Goal: Task Accomplishment & Management: Use online tool/utility

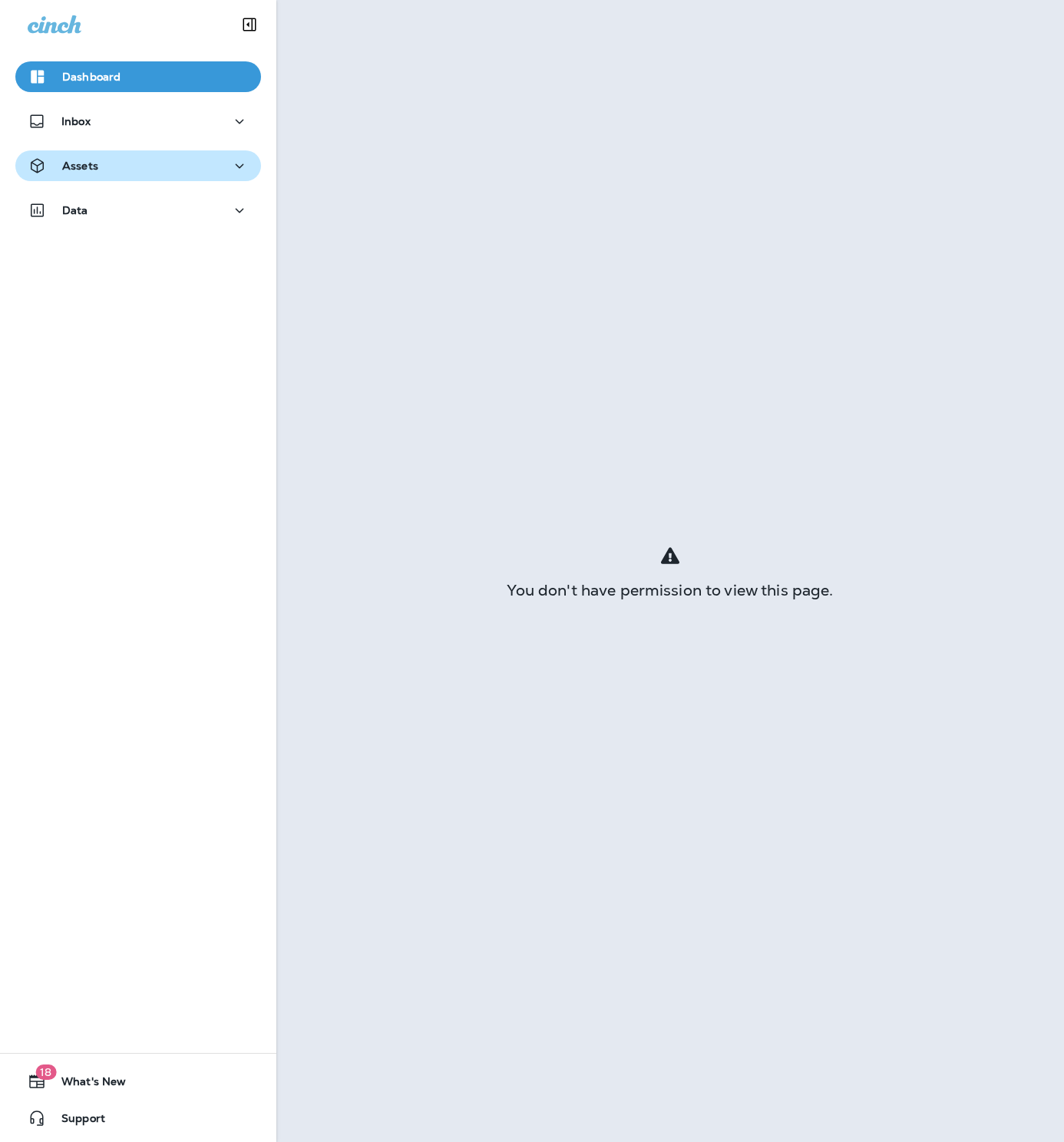
click at [98, 172] on p "Assets" at bounding box center [80, 166] width 36 height 12
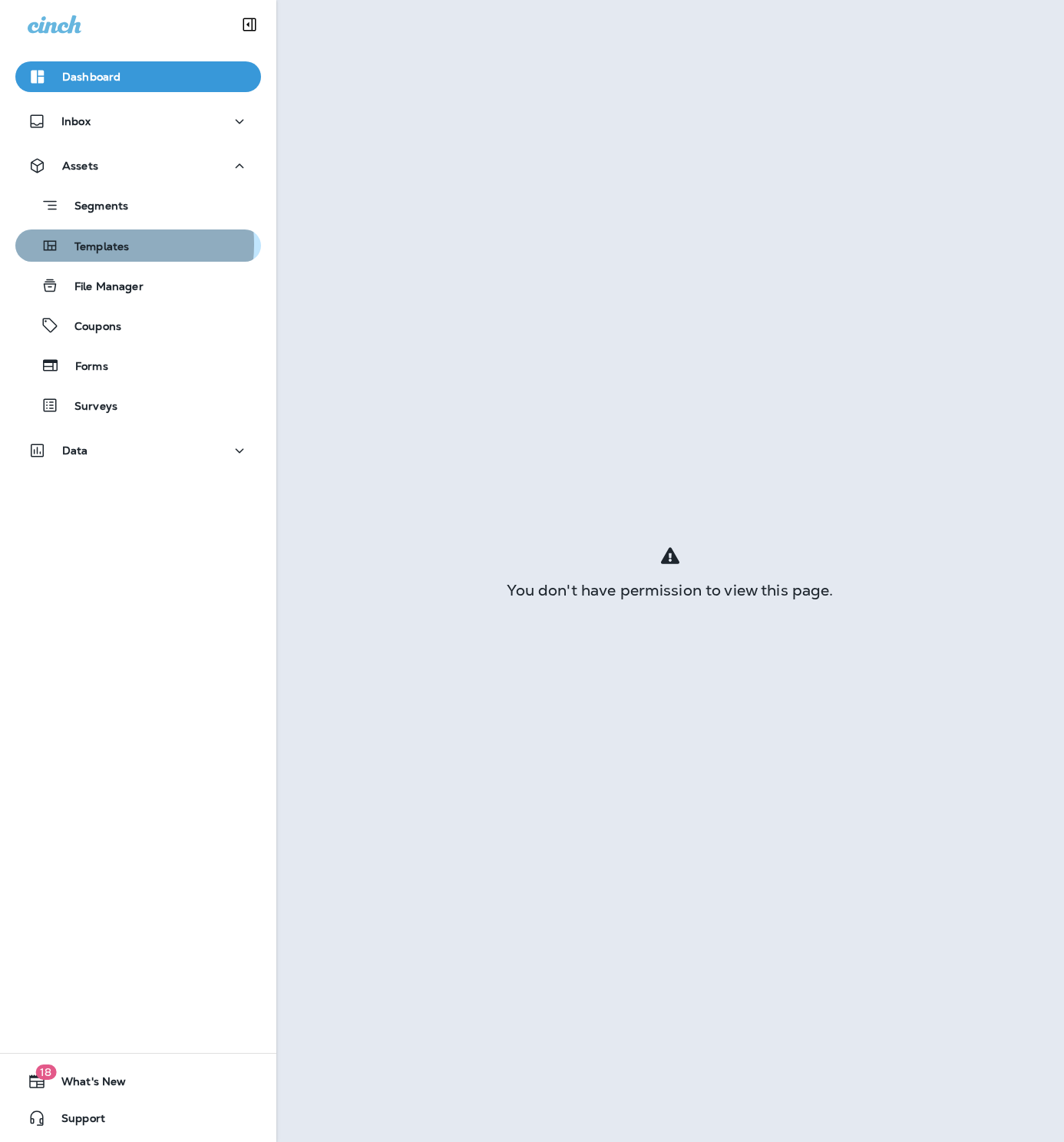
click at [103, 244] on p "Templates" at bounding box center [94, 247] width 70 height 15
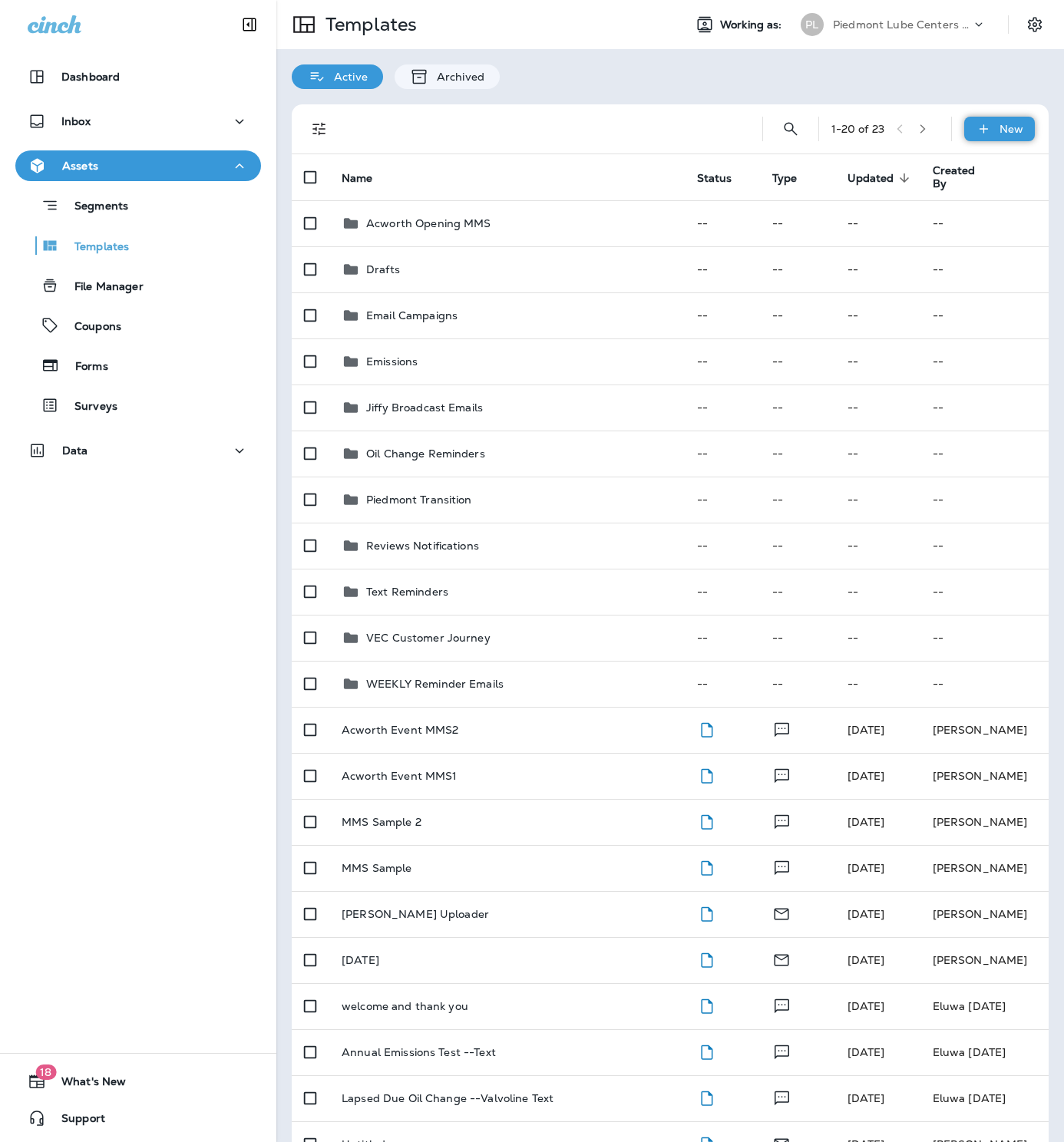
click at [985, 125] on div "New" at bounding box center [999, 129] width 71 height 24
click at [996, 163] on li "New Template" at bounding box center [989, 168] width 130 height 37
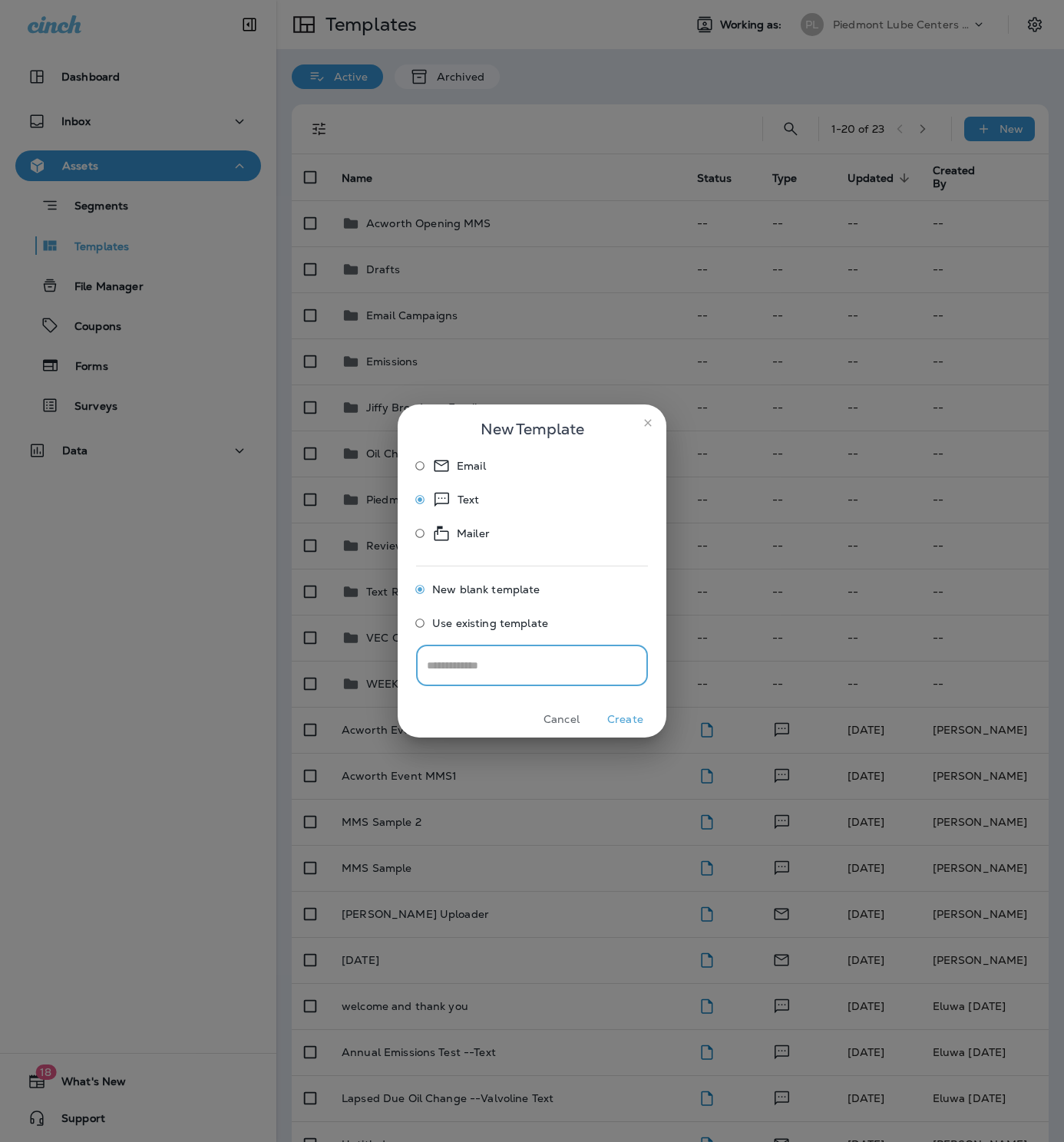
click at [531, 664] on input "text" at bounding box center [532, 664] width 231 height 40
type input "**********"
click at [618, 719] on button "Create" at bounding box center [625, 719] width 57 height 24
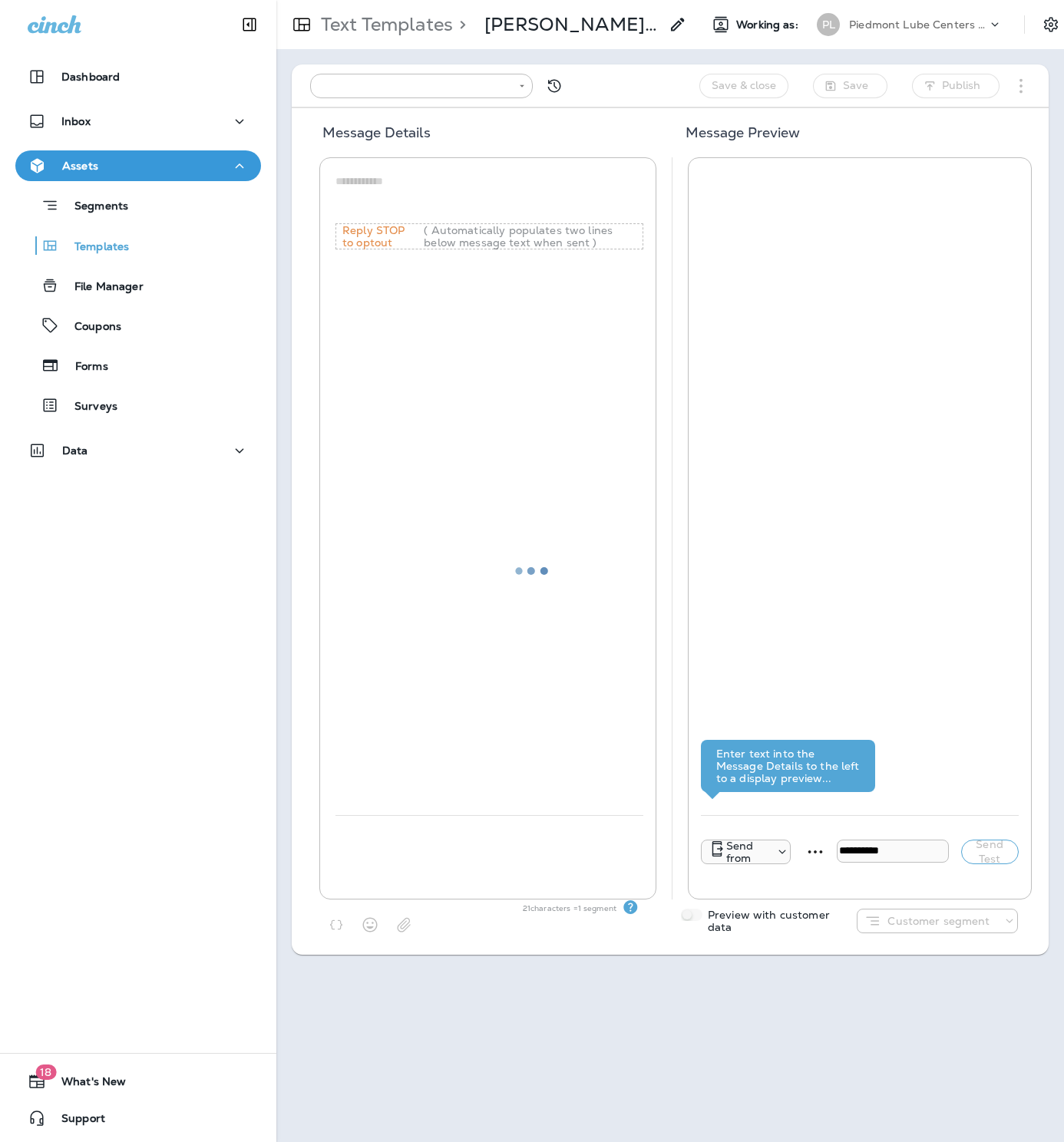
type input "**********"
click at [335, 924] on icon "button" at bounding box center [336, 925] width 15 height 15
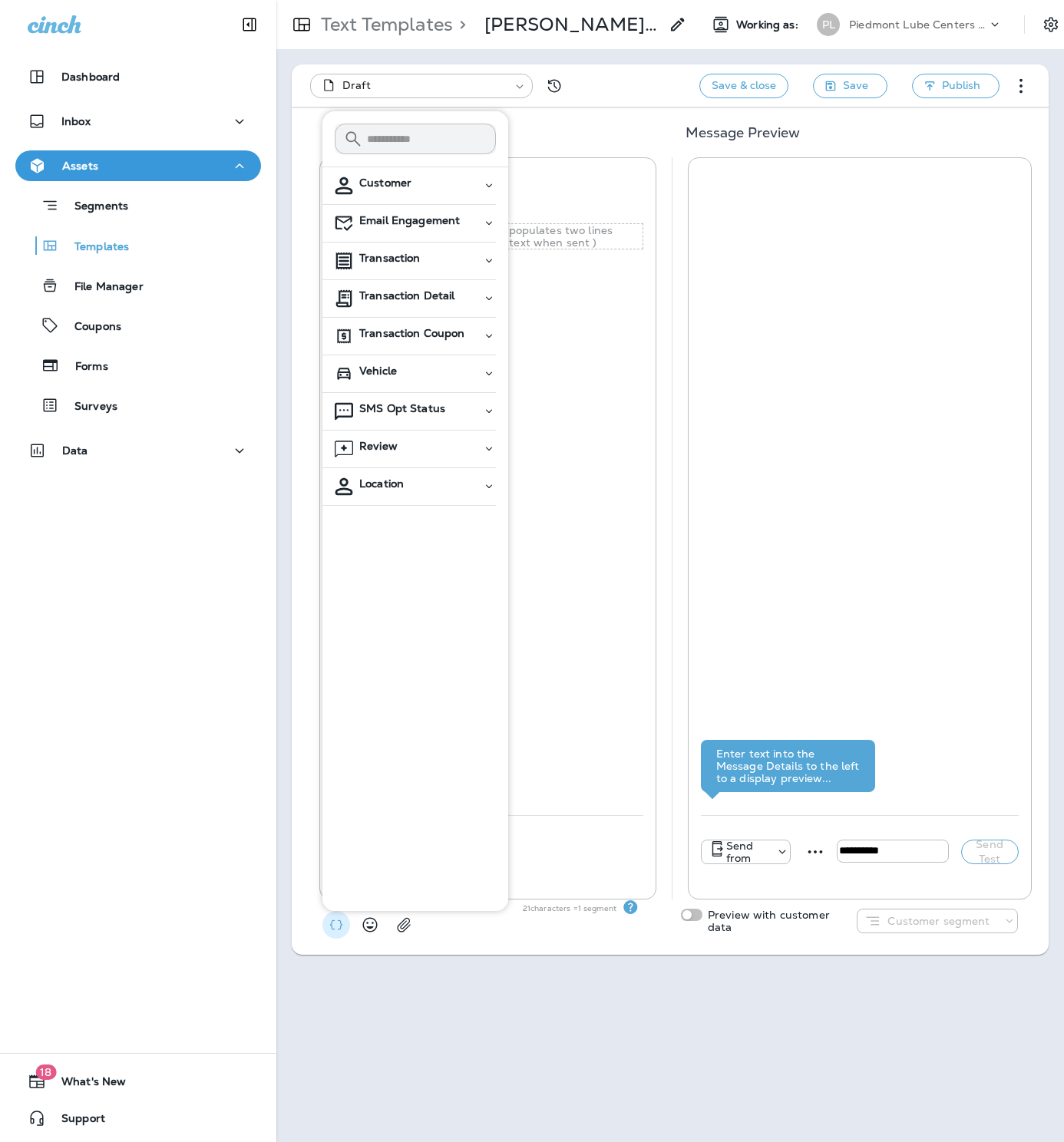
click at [588, 544] on div "* Reply STOP to optout ( Automatically populates two lines below message text w…" at bounding box center [489, 492] width 308 height 644
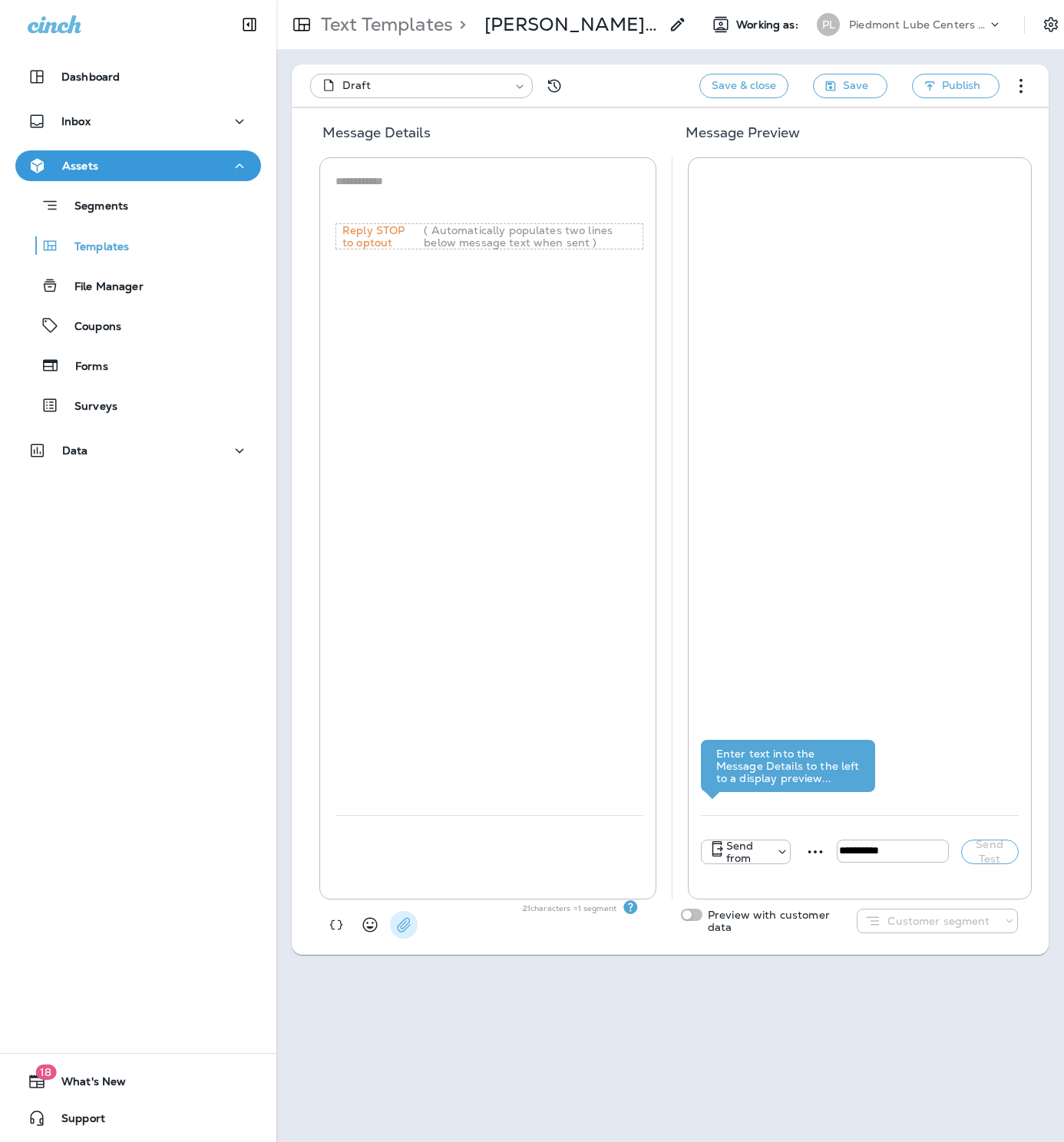
click at [406, 924] on icon "button" at bounding box center [404, 925] width 15 height 15
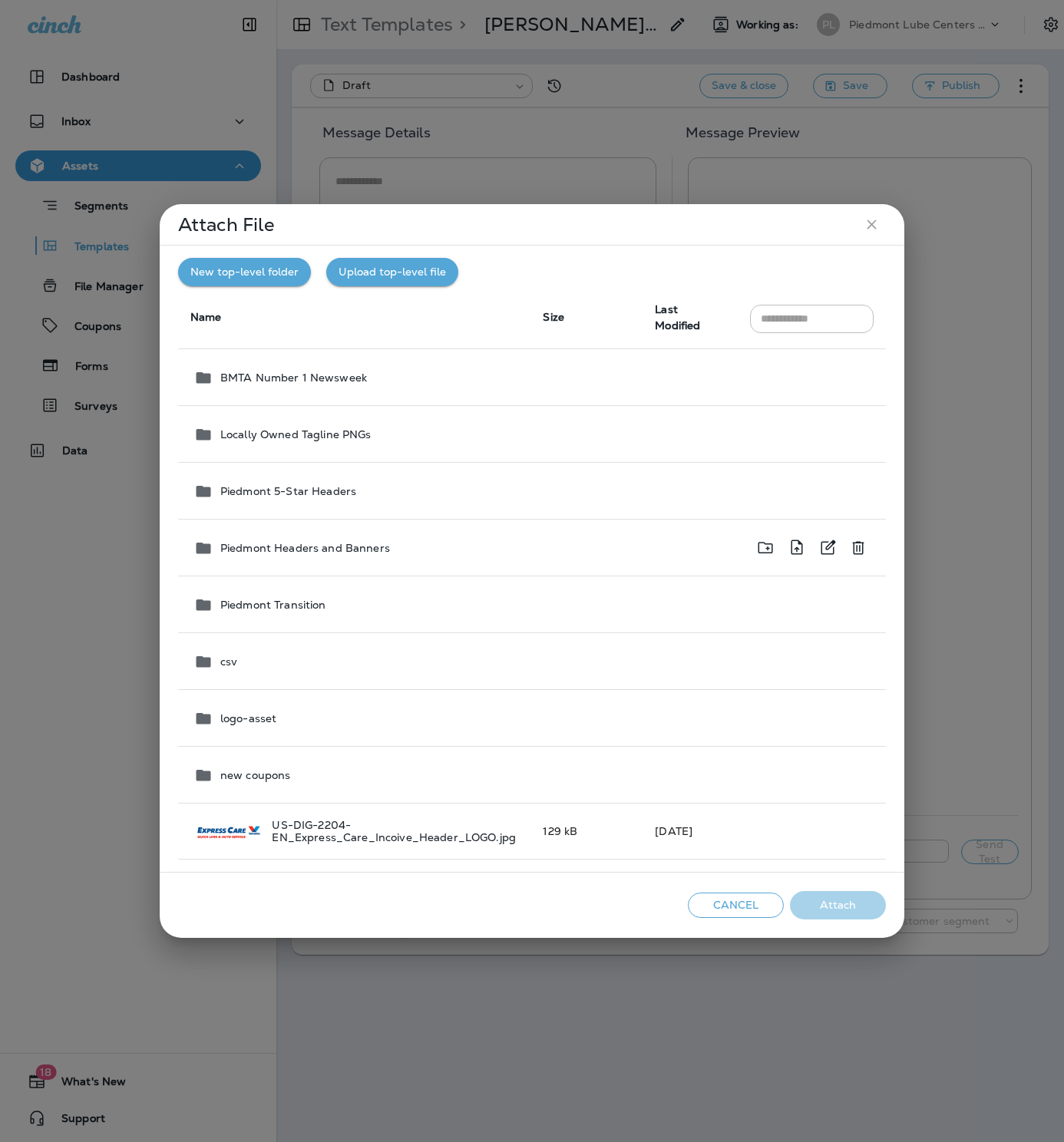
click at [359, 547] on p "Piedmont Headers and Banners" at bounding box center [305, 547] width 169 height 12
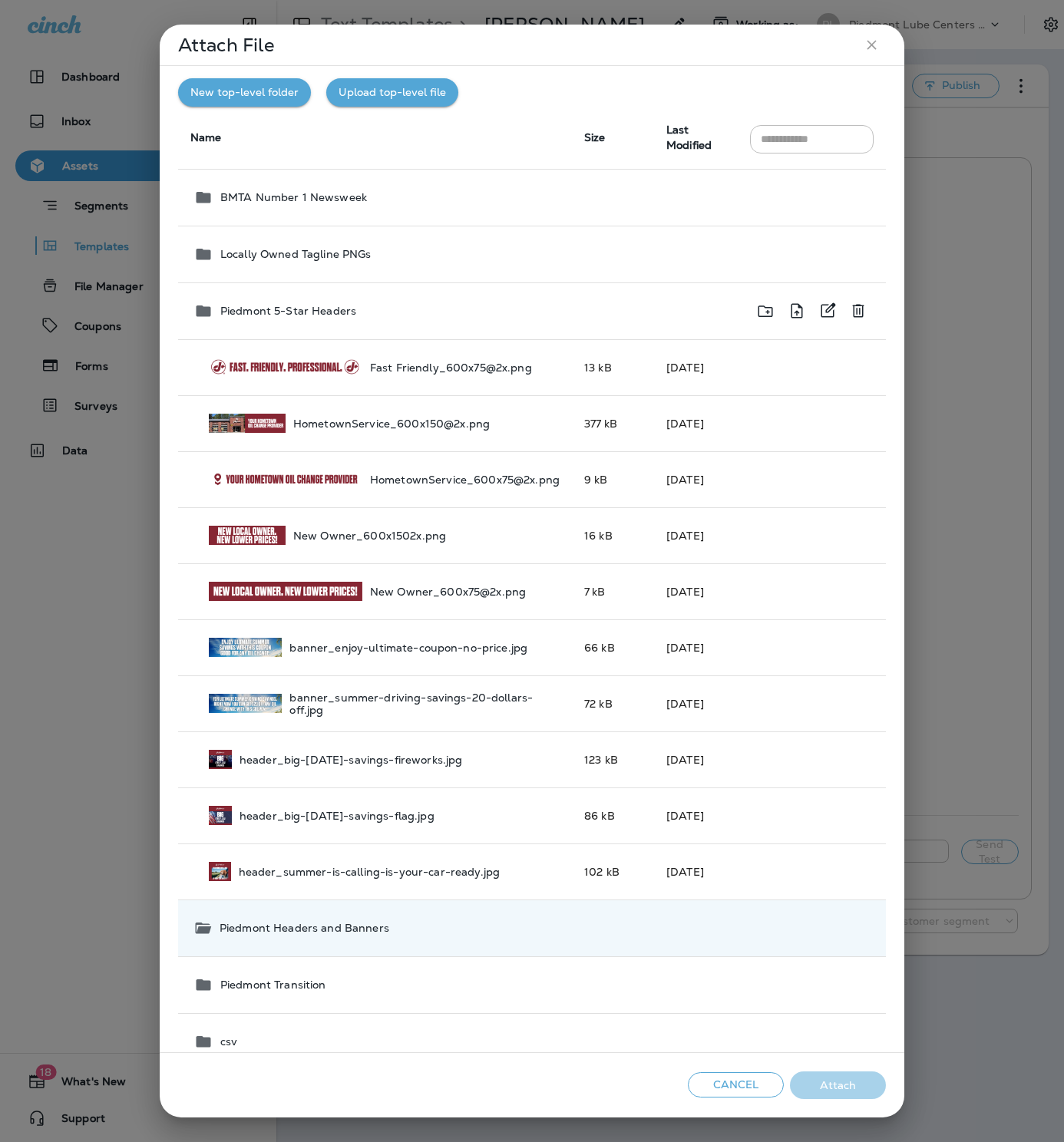
click at [349, 310] on p "Piedmont 5-Star Headers" at bounding box center [288, 310] width 135 height 12
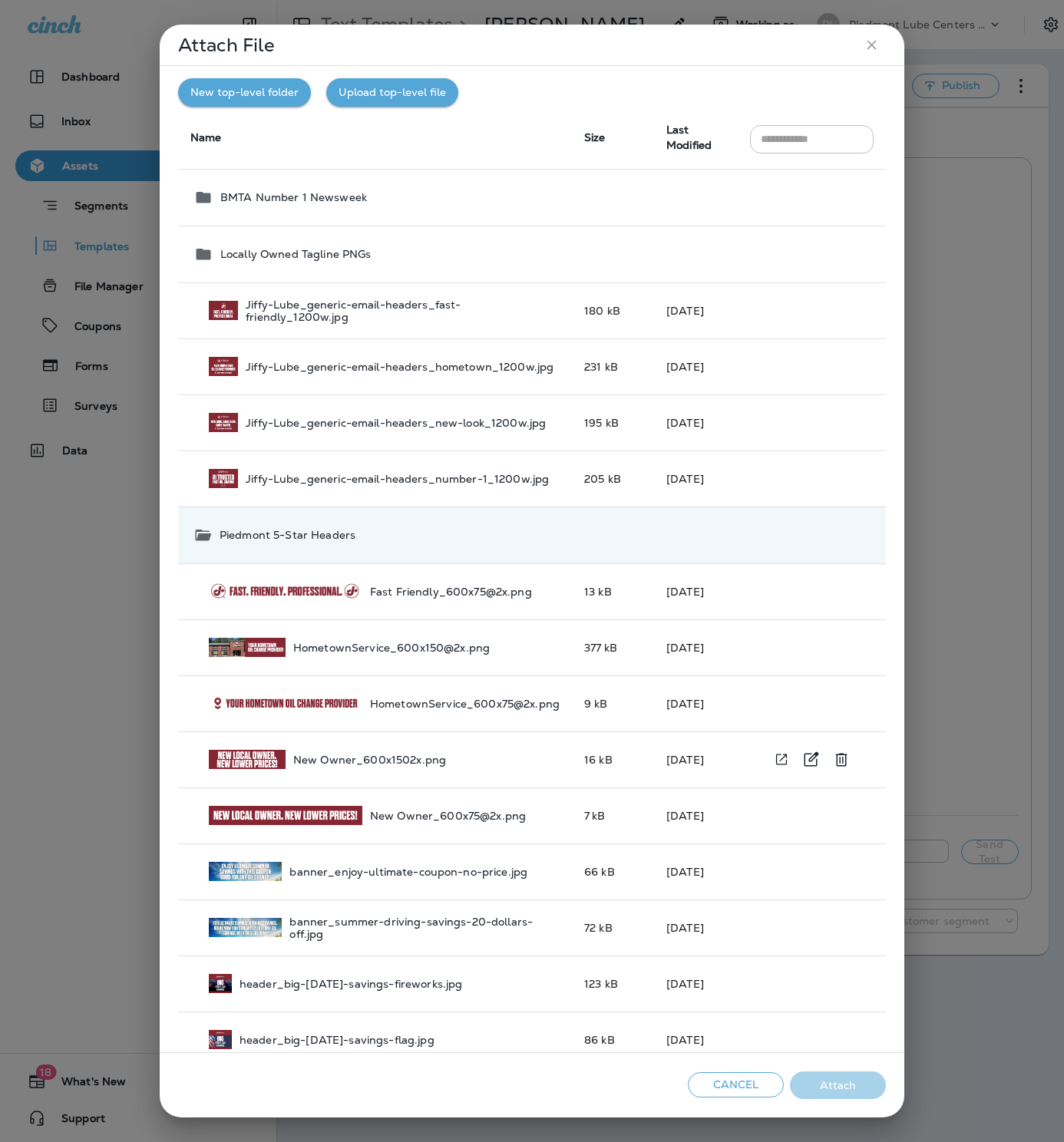
click at [321, 539] on p "Piedmont 5-Star Headers" at bounding box center [287, 534] width 135 height 12
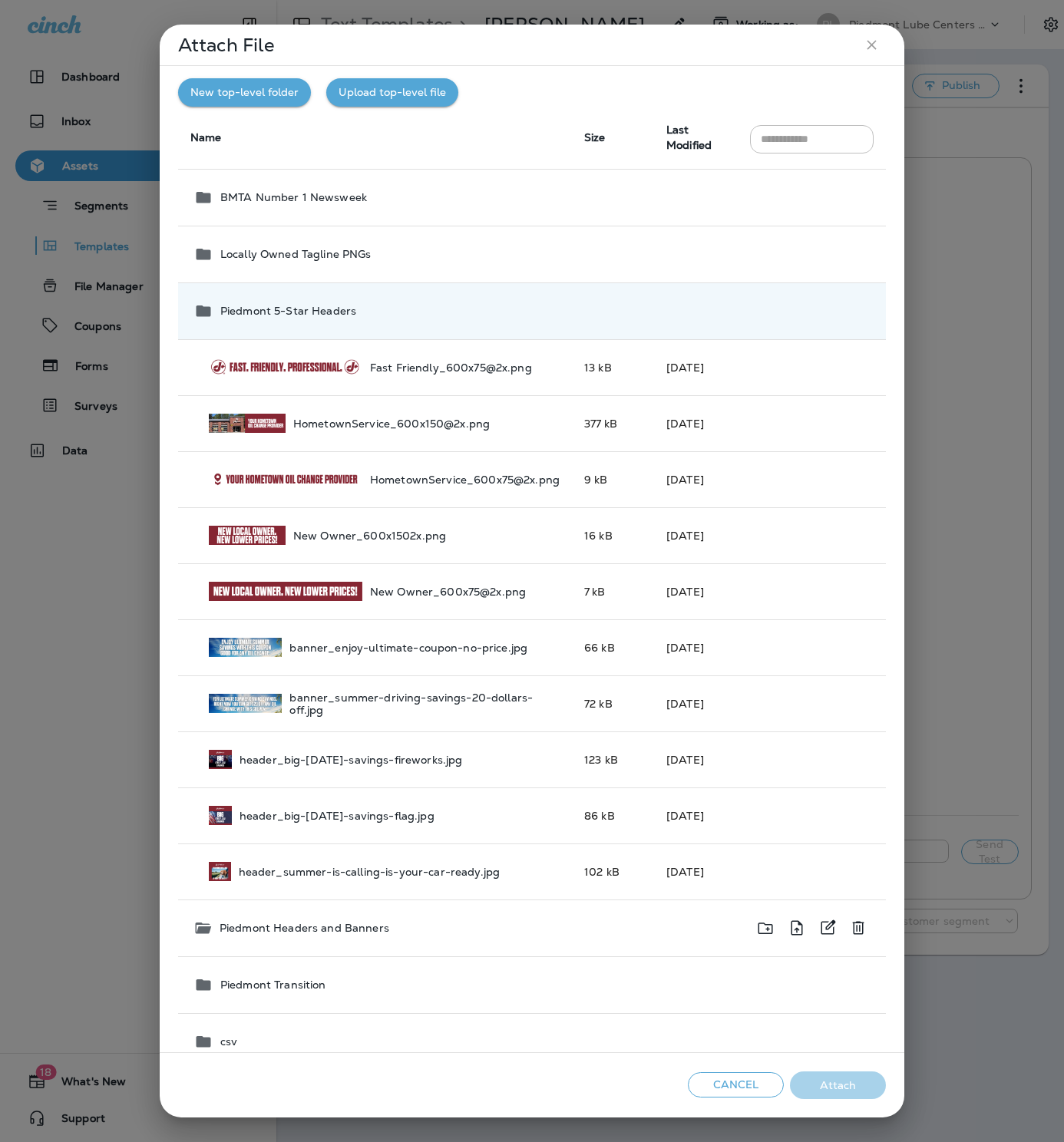
click at [365, 928] on p "Piedmont Headers and Banners" at bounding box center [304, 928] width 169 height 12
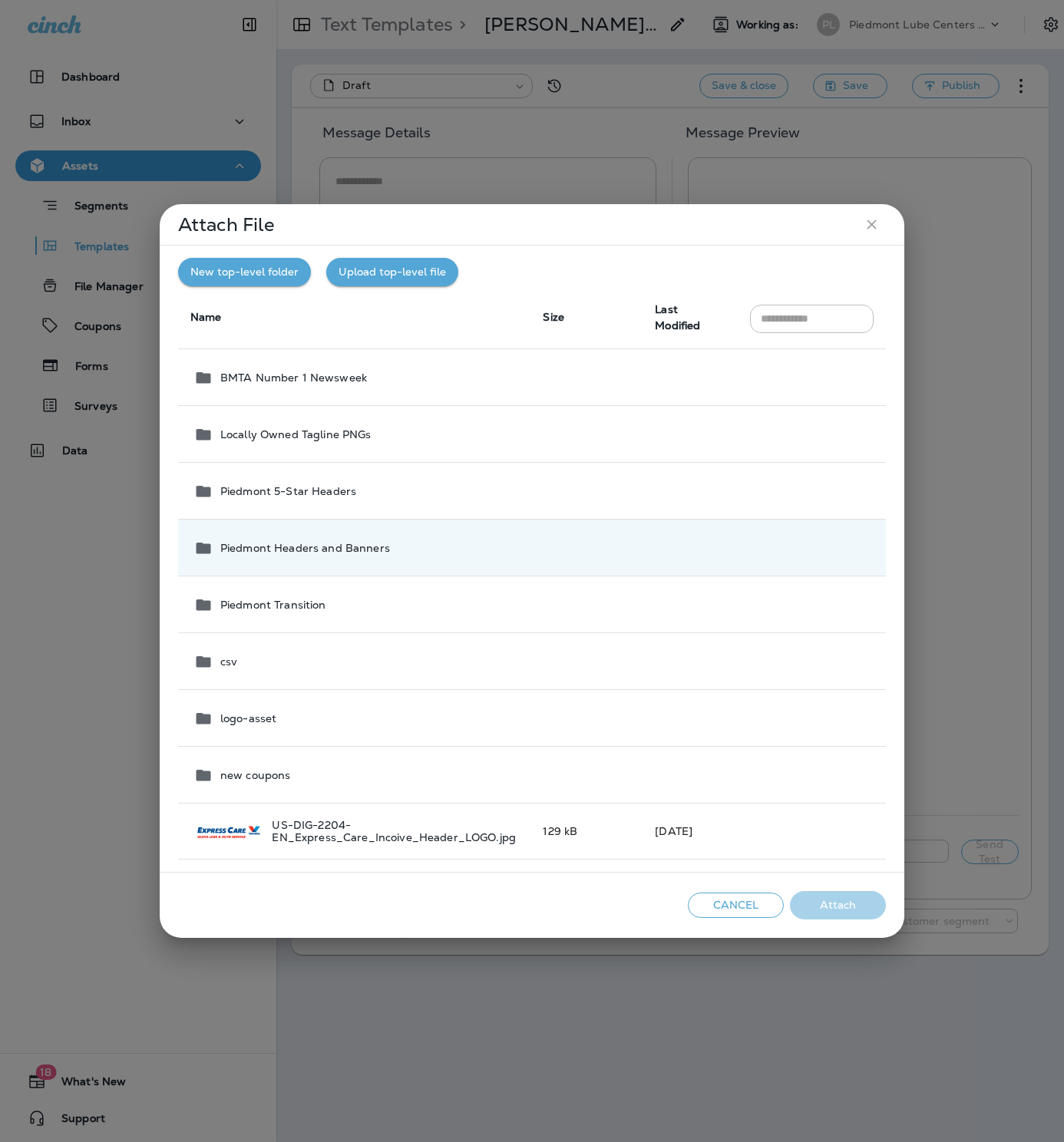
click at [273, 275] on button "New top-level folder" at bounding box center [244, 272] width 133 height 28
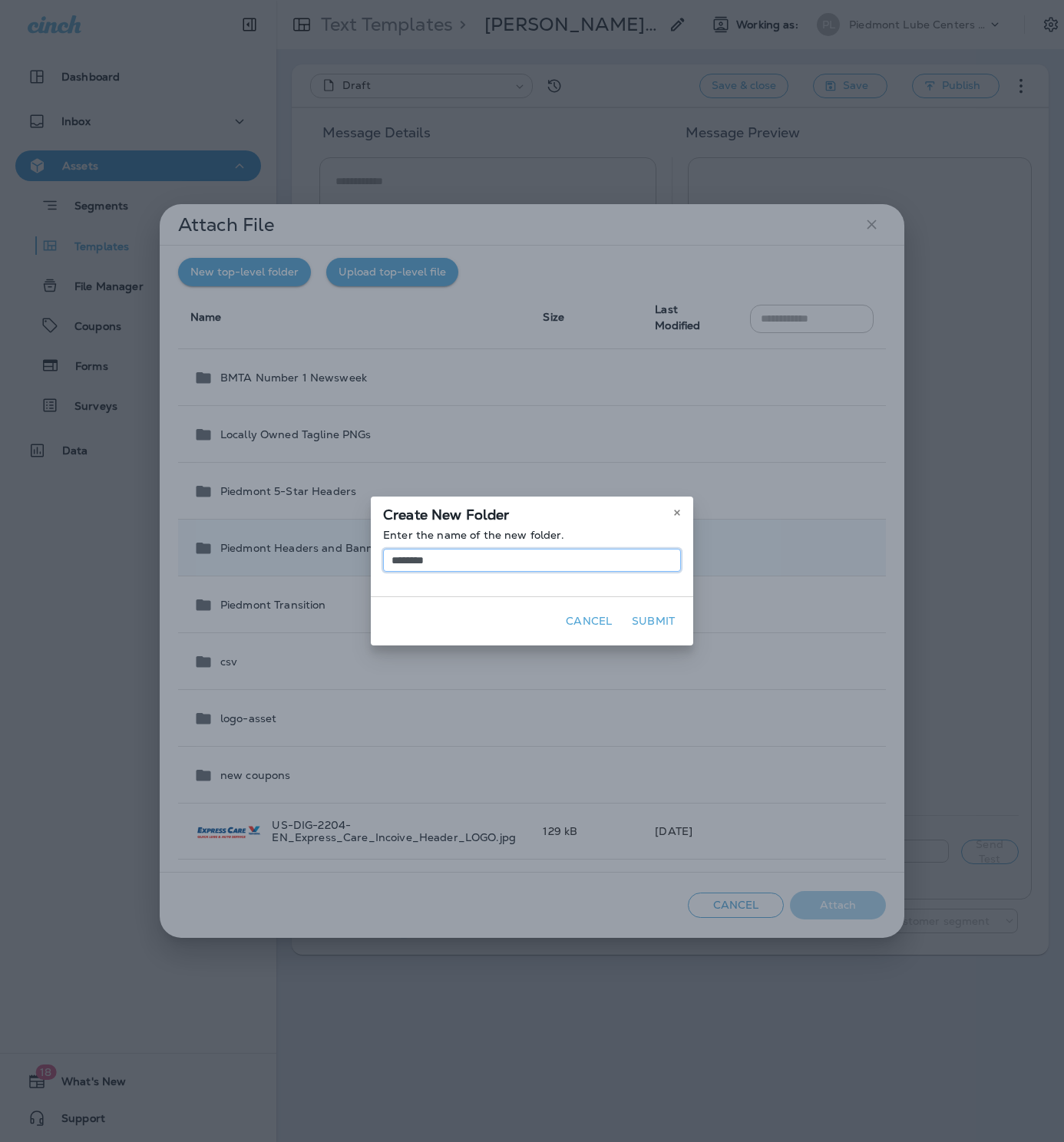
type input "********"
click at [598, 623] on button "Cancel" at bounding box center [589, 621] width 58 height 24
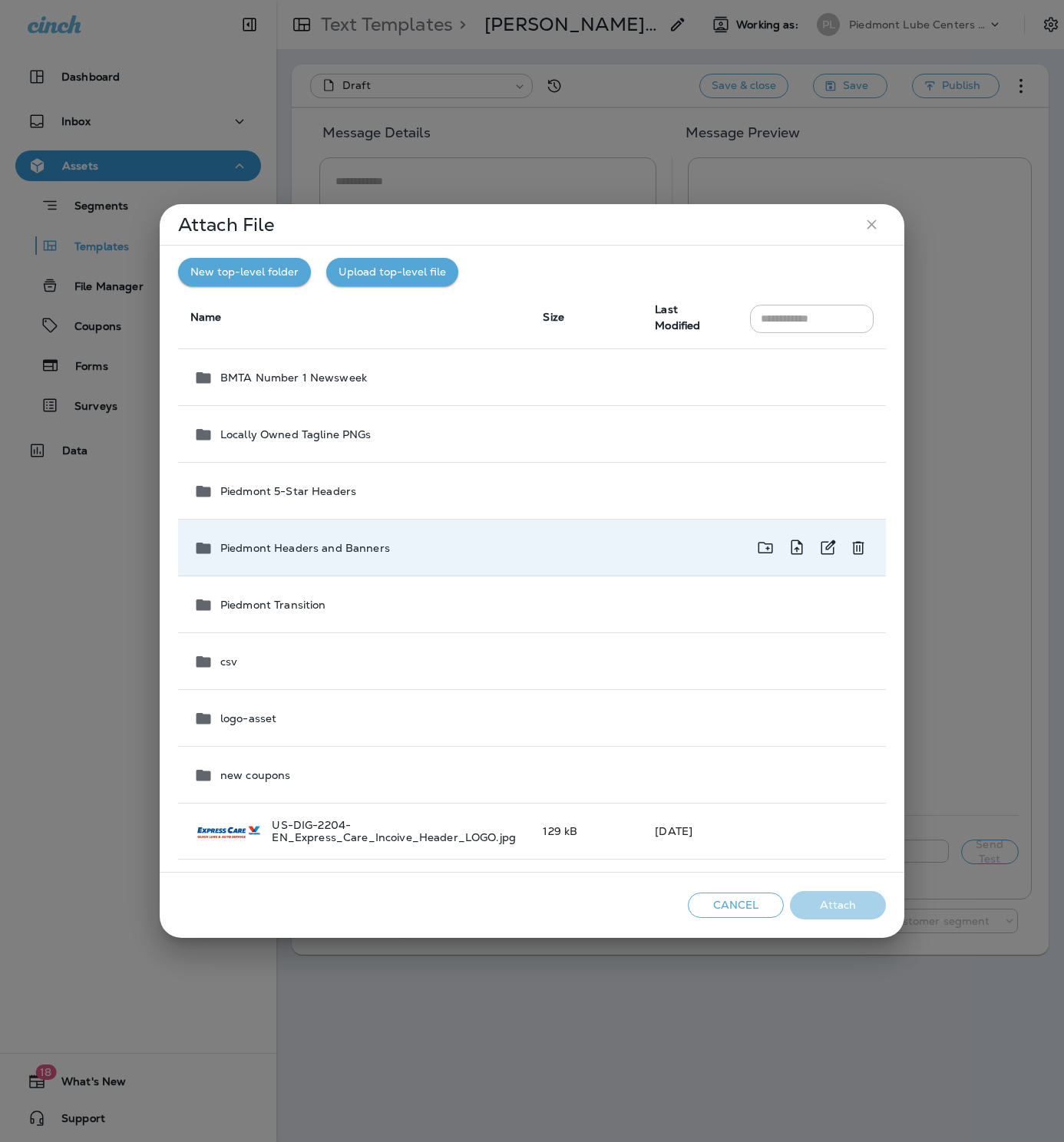
click at [336, 549] on p "Piedmont Headers and Banners" at bounding box center [305, 547] width 169 height 12
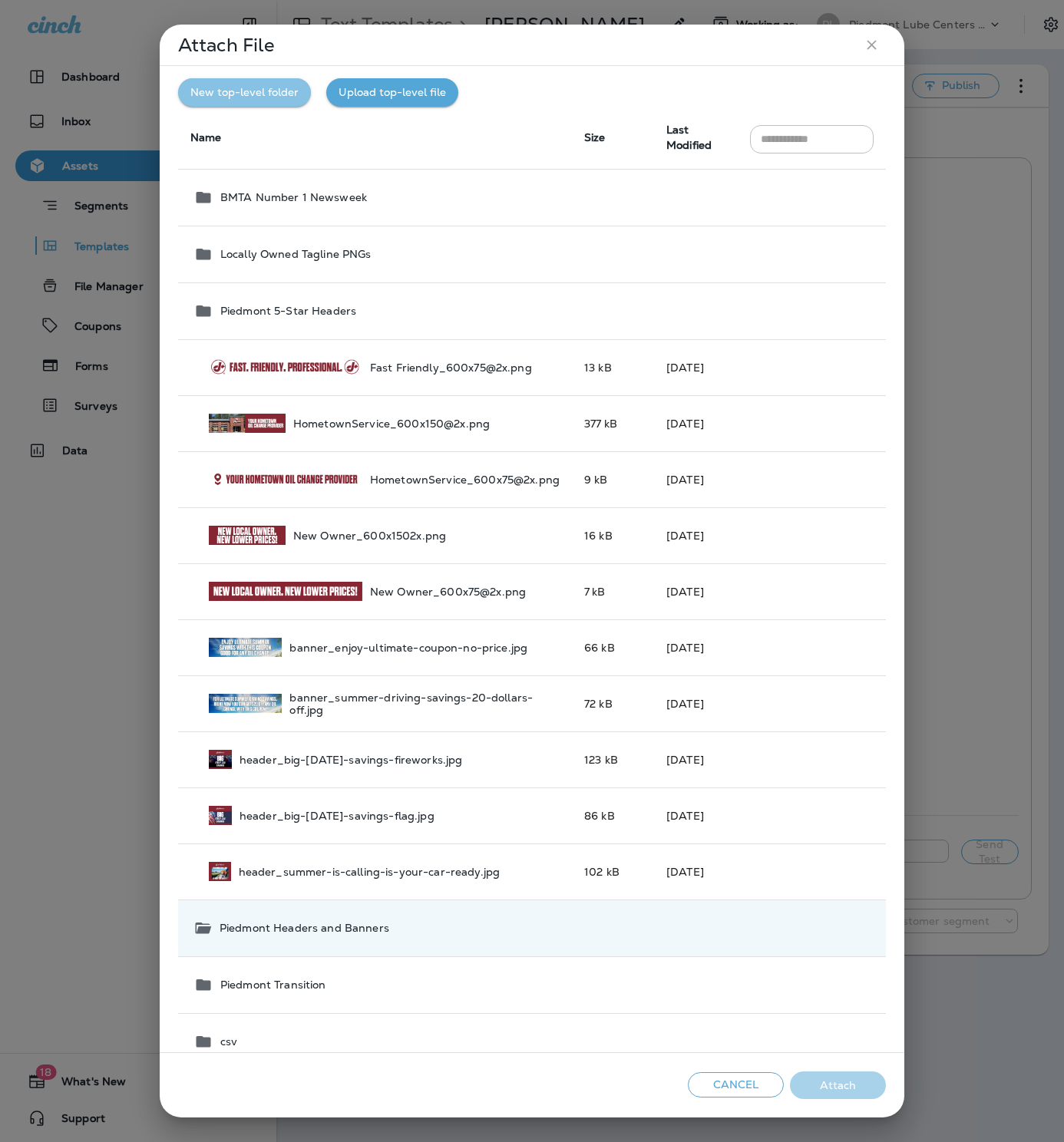
click at [256, 89] on button "New top-level folder" at bounding box center [244, 92] width 133 height 28
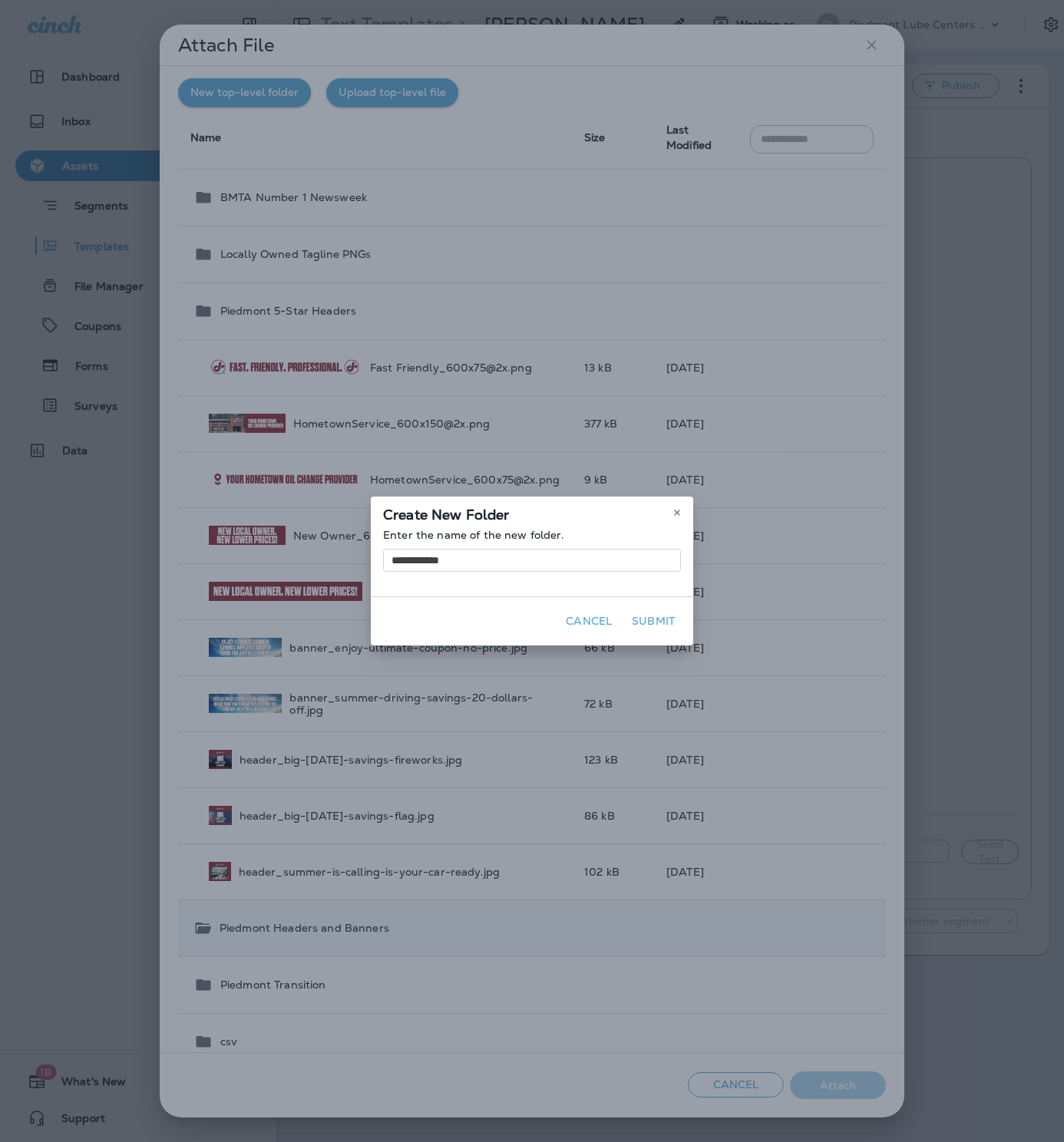
type input "**********"
click at [643, 616] on button "Submit" at bounding box center [653, 621] width 56 height 24
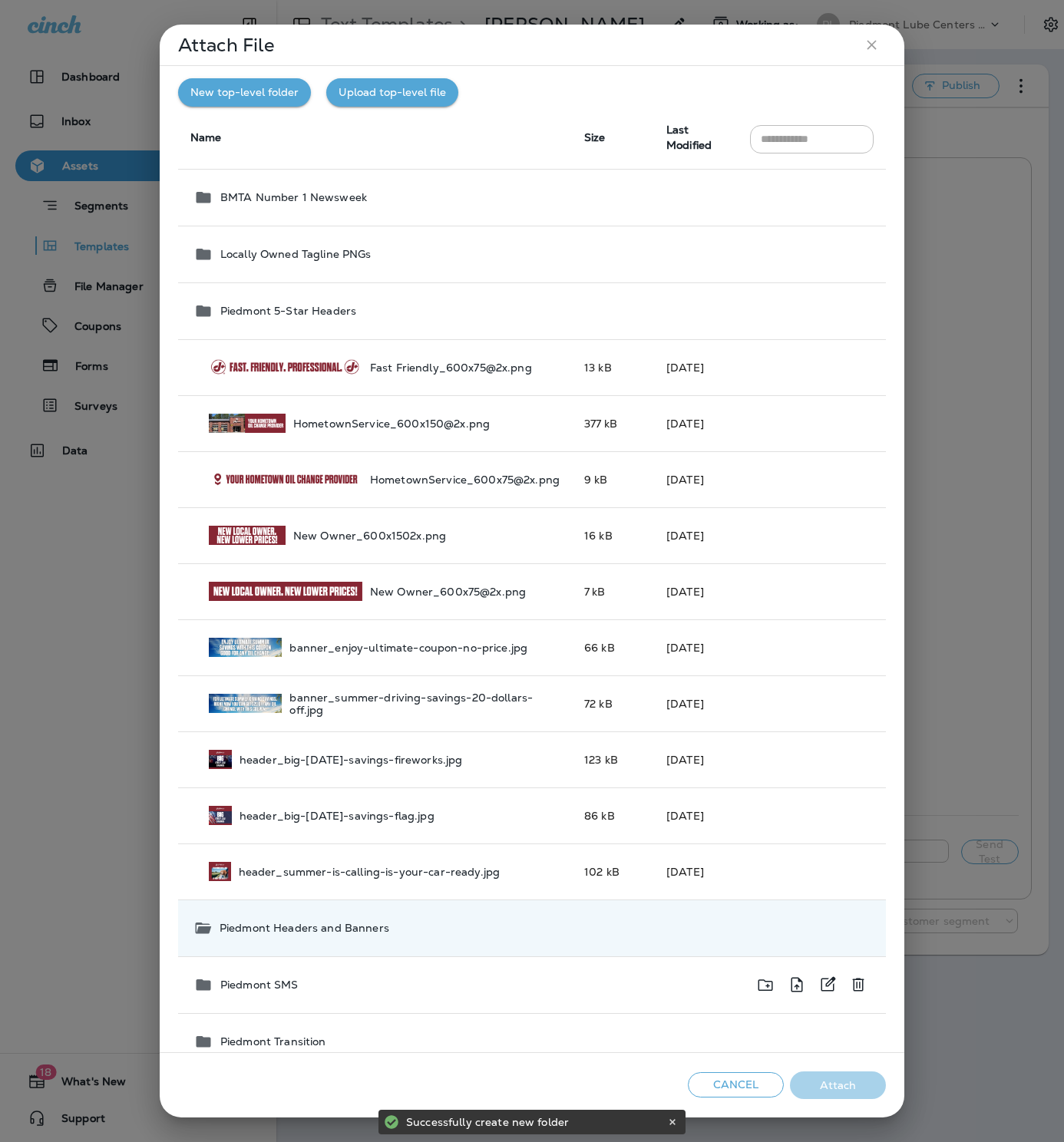
click at [294, 985] on p "Piedmont SMS" at bounding box center [259, 984] width 78 height 12
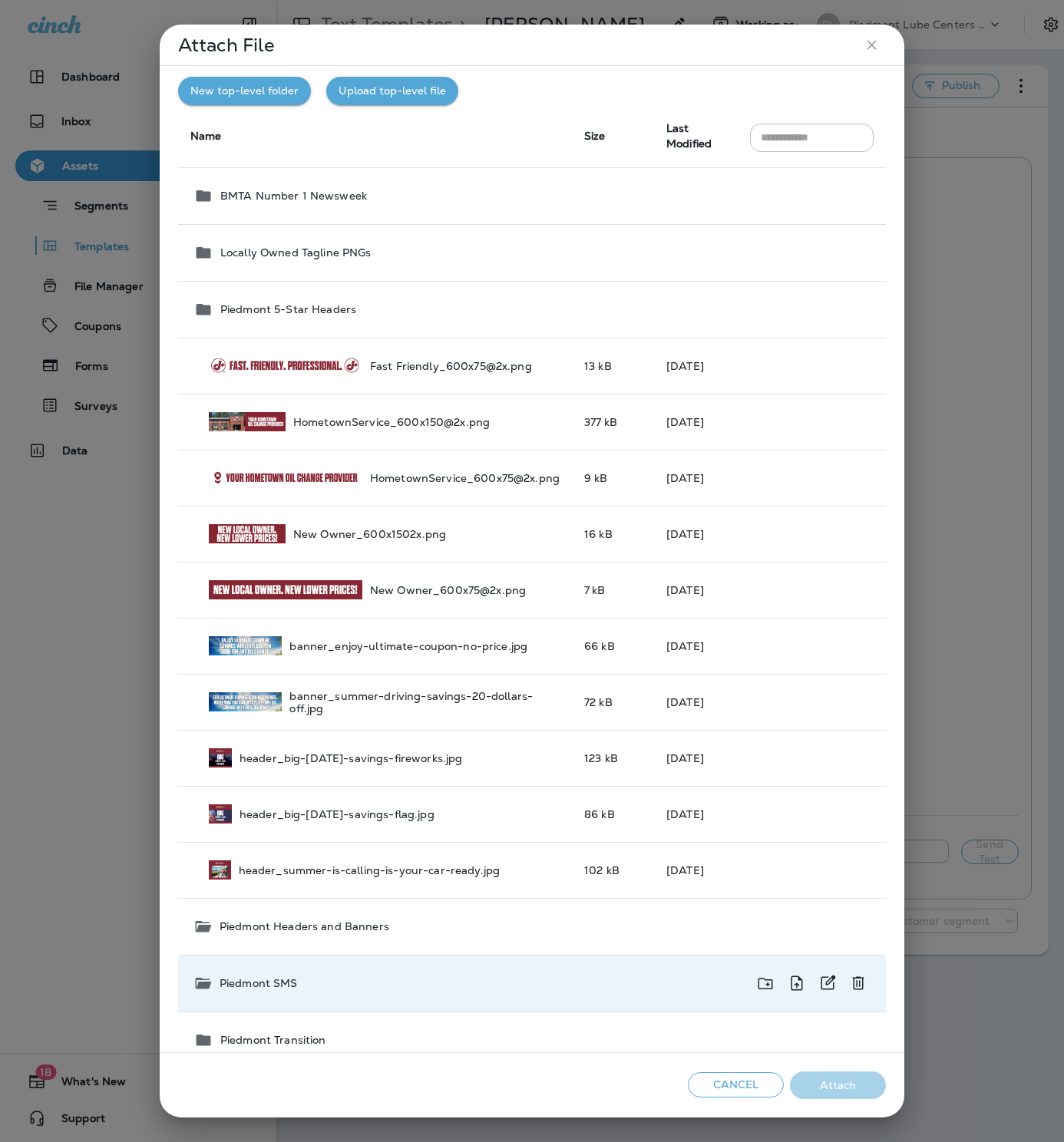
scroll to position [3, 0]
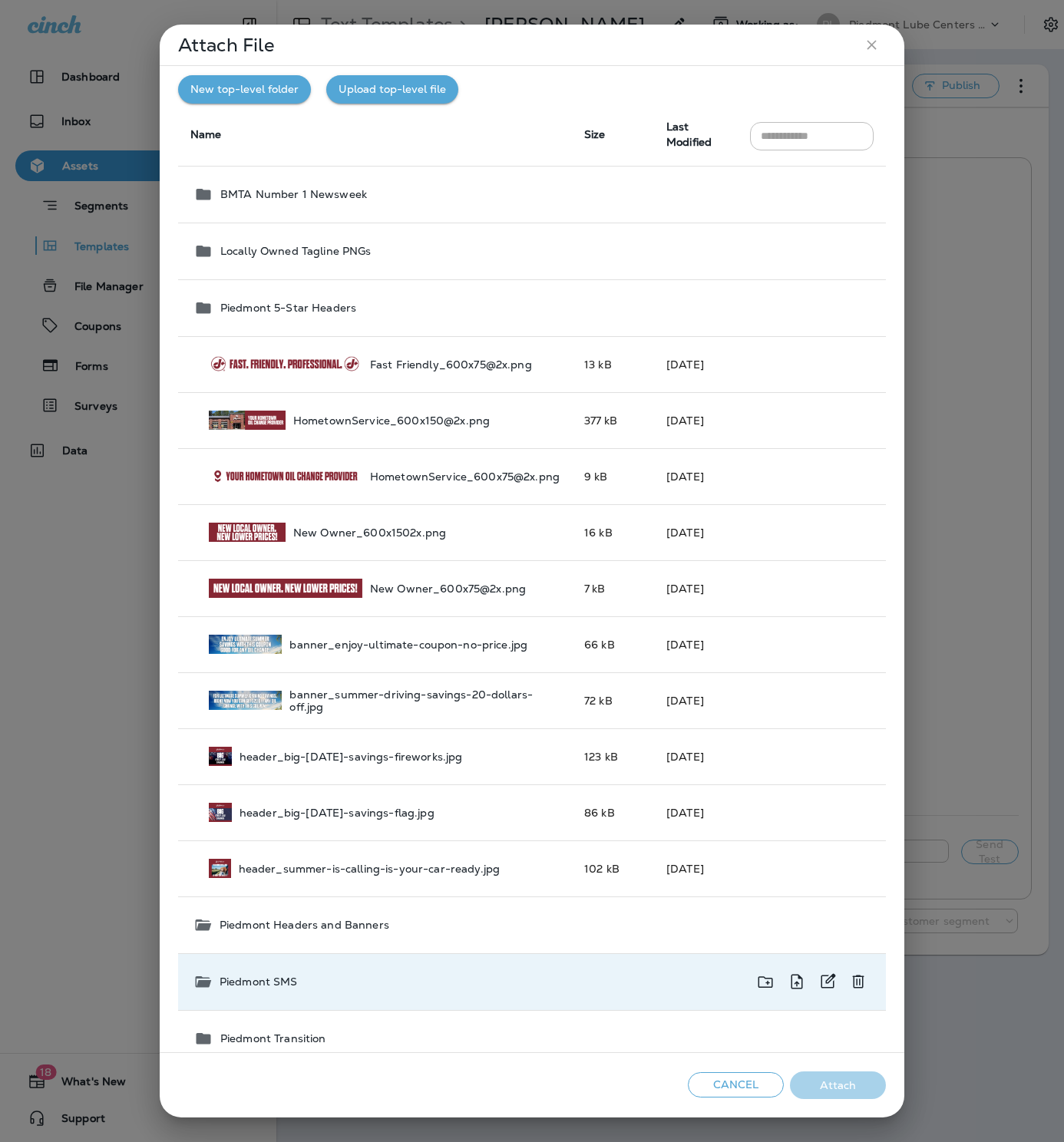
click at [221, 981] on p "Piedmont SMS" at bounding box center [258, 981] width 78 height 12
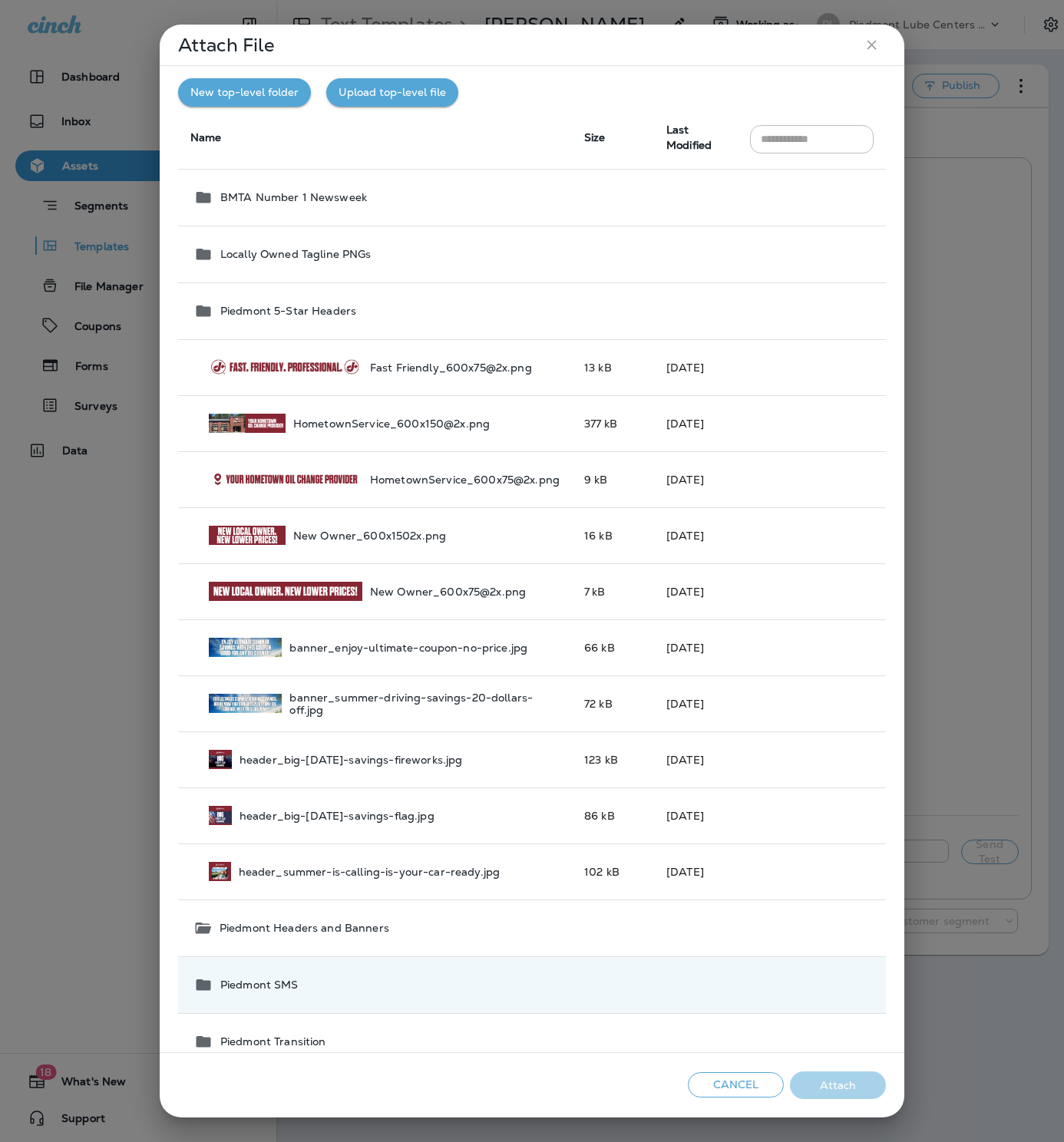
click at [206, 928] on icon at bounding box center [202, 928] width 16 height 11
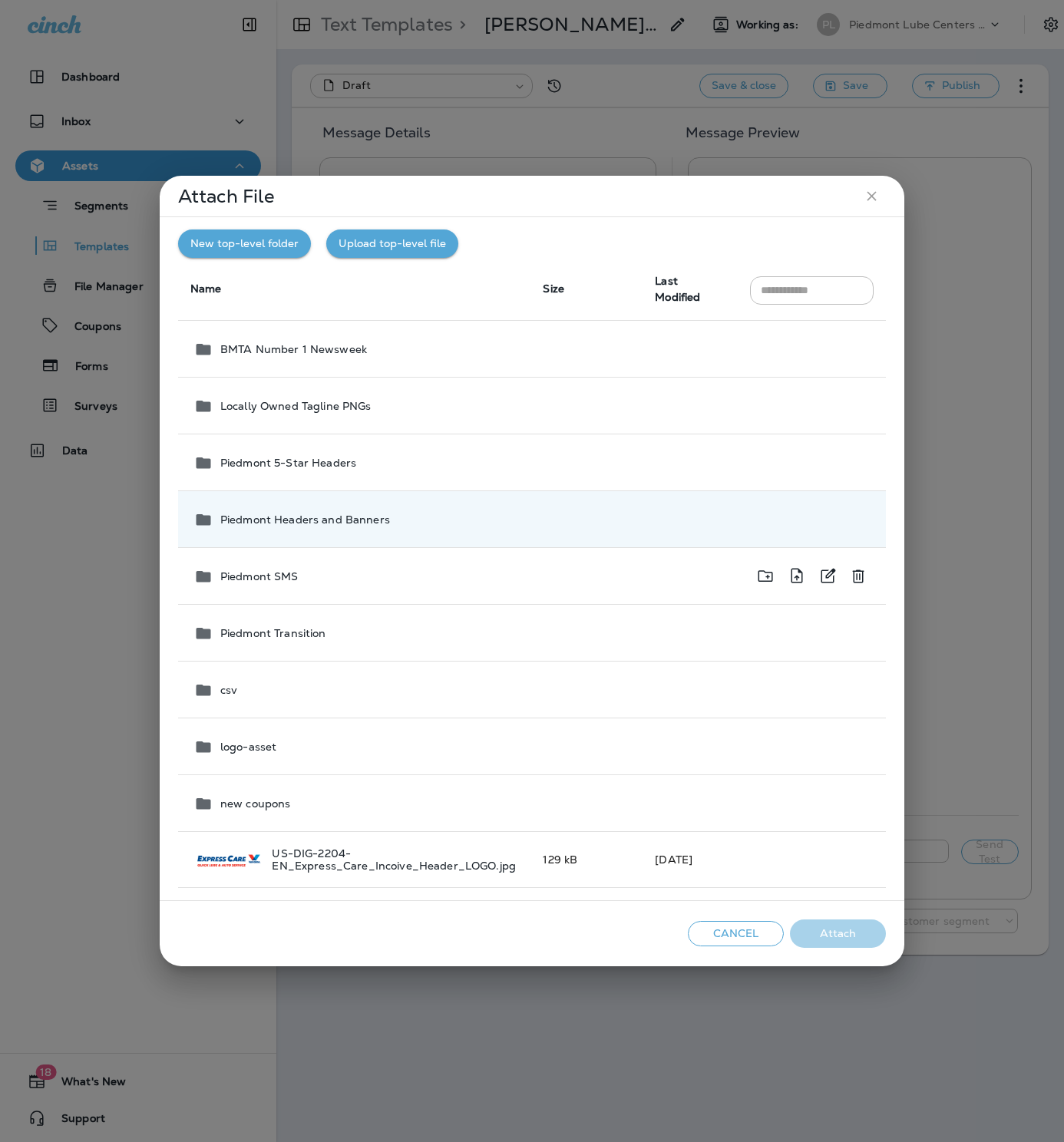
click at [203, 573] on icon at bounding box center [203, 576] width 15 height 11
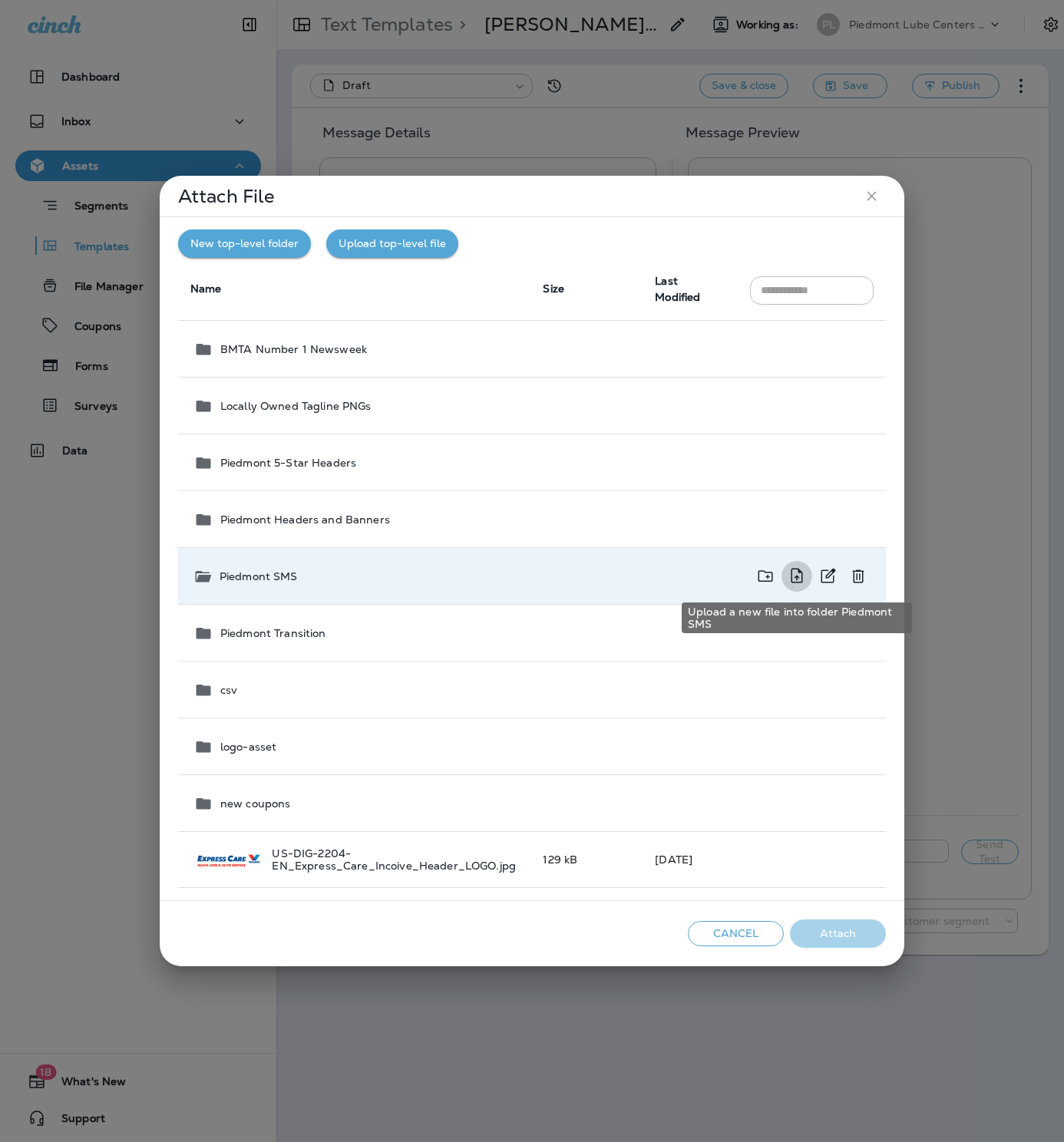
click at [796, 573] on icon "Upload a new file into folder Piedmont SMS" at bounding box center [797, 576] width 19 height 19
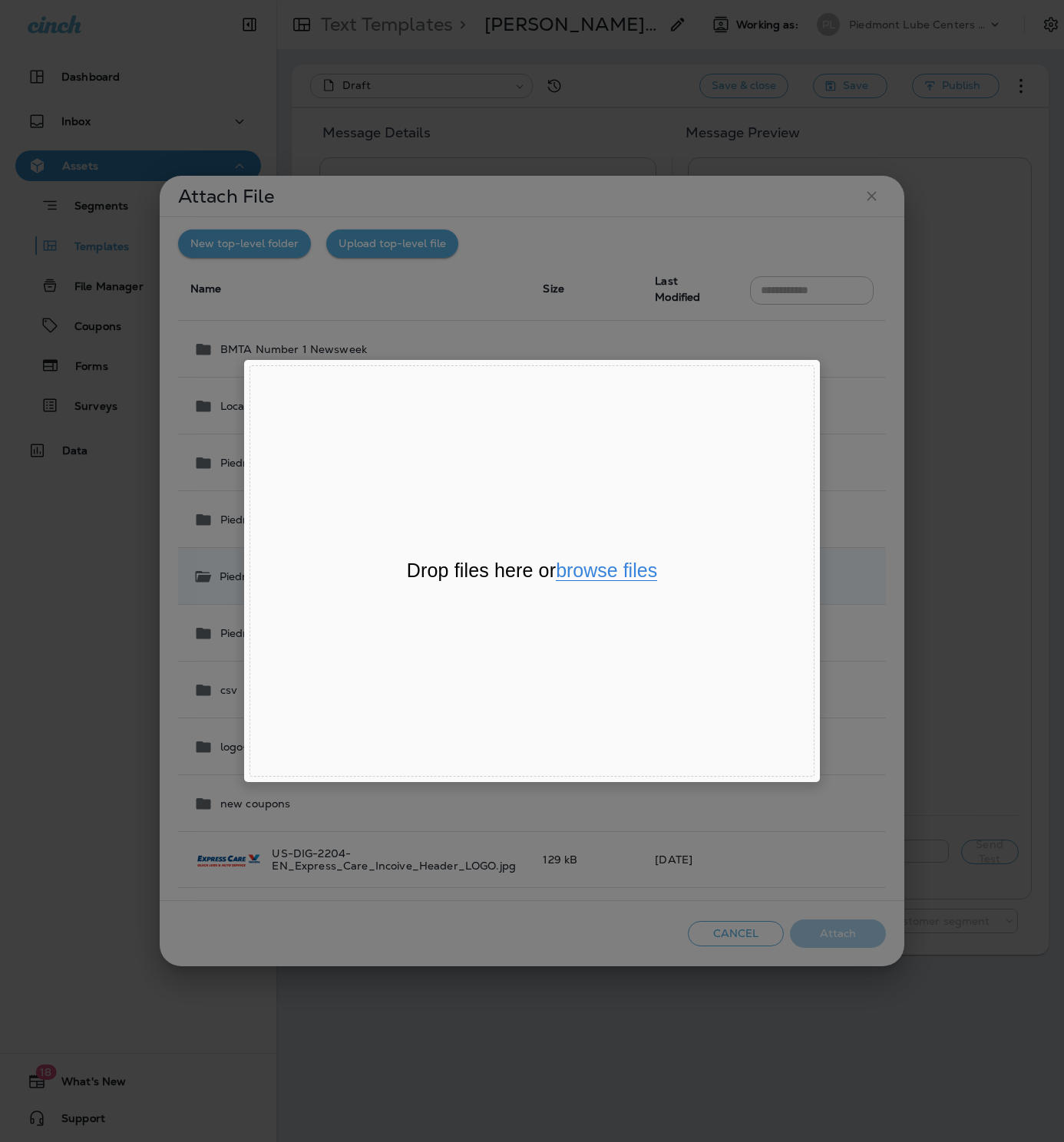
click at [631, 574] on button "browse files" at bounding box center [607, 570] width 102 height 20
click at [611, 677] on div "Drop files here or browse files Powered by Uppy" at bounding box center [532, 570] width 564 height 411
click at [859, 719] on div "File Uploader Window (Press escape to close)" at bounding box center [532, 571] width 1064 height 1142
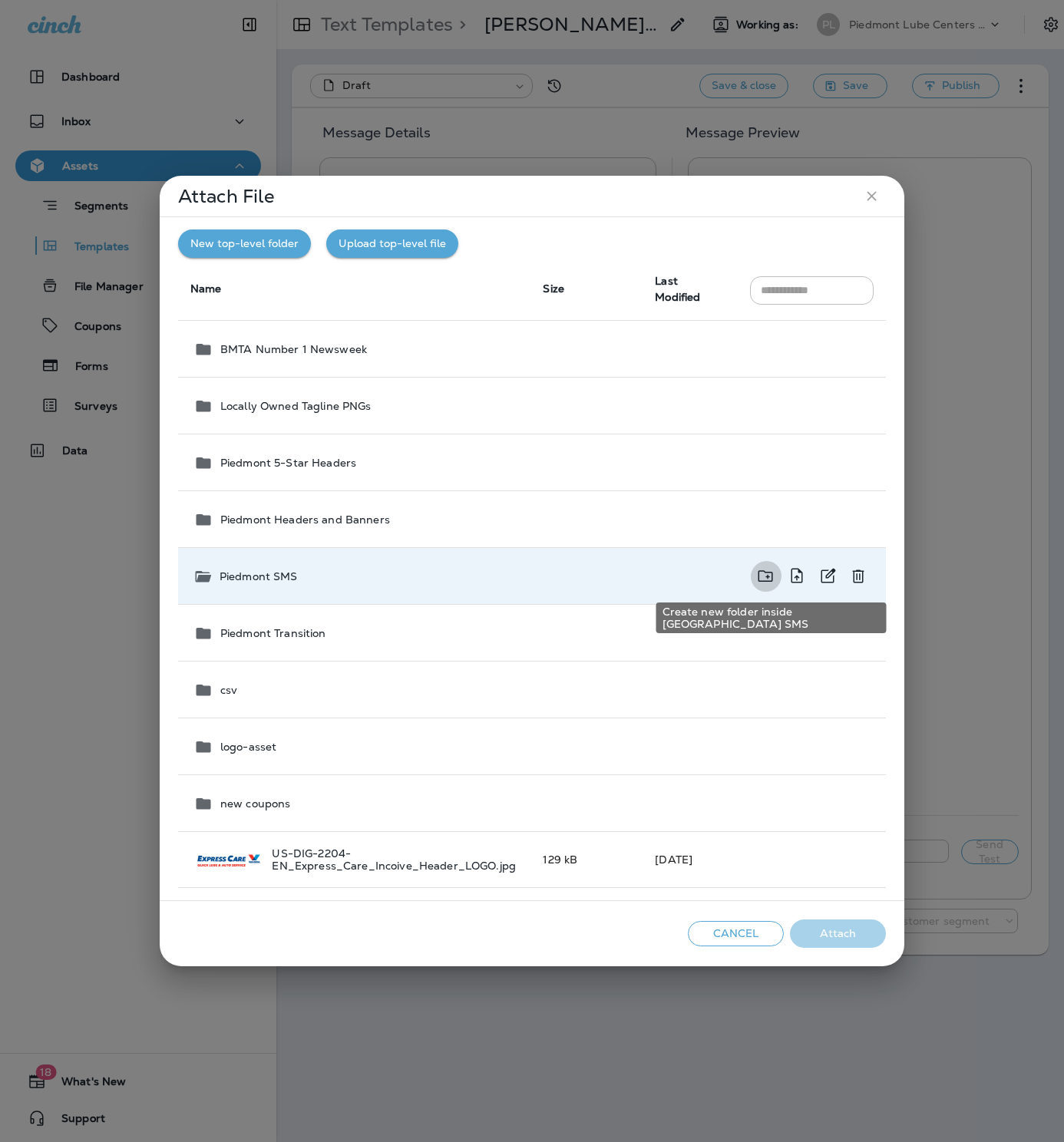
click at [763, 574] on icon "Create new folder inside Piedmont SMS" at bounding box center [766, 576] width 19 height 19
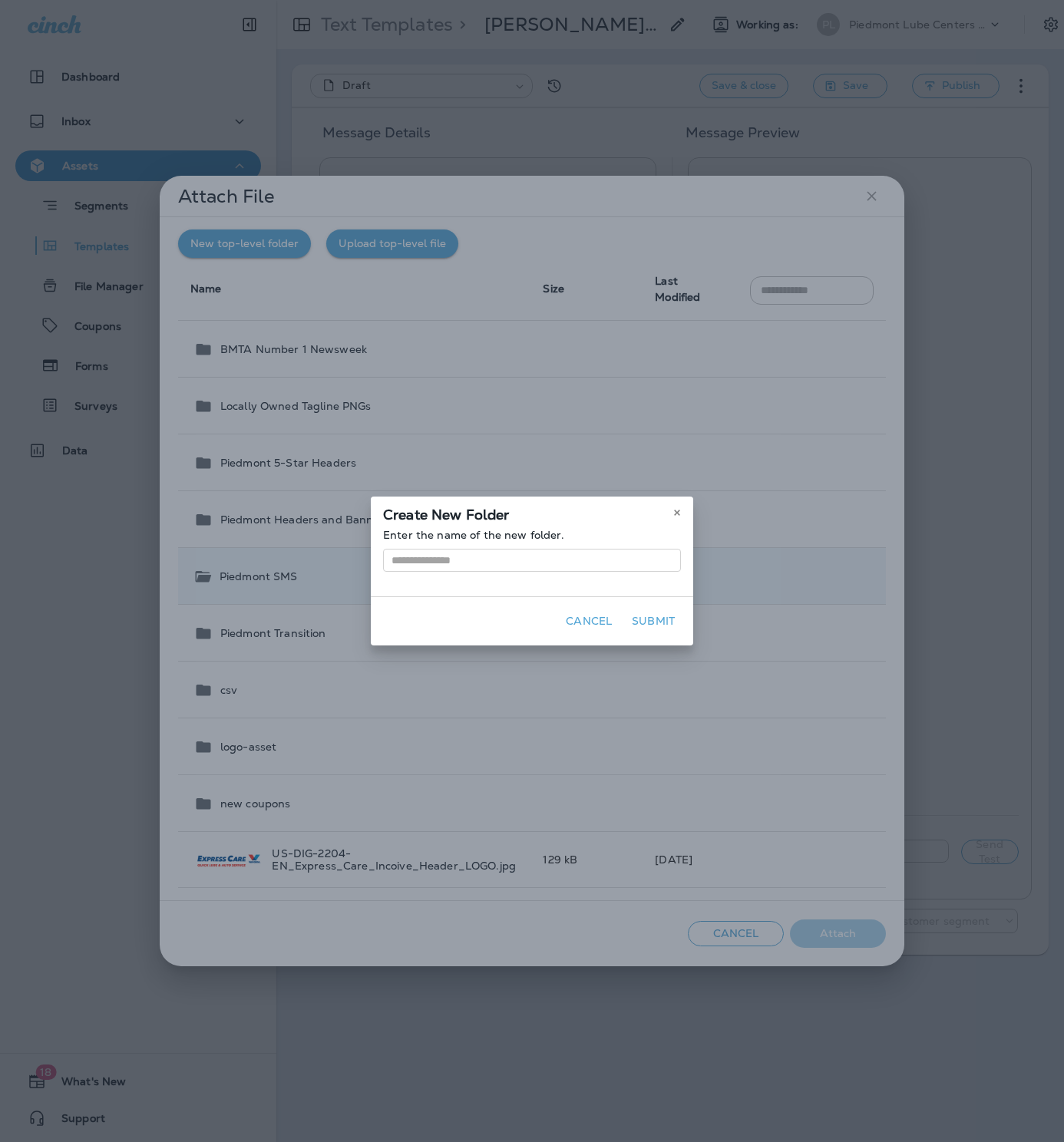
click at [554, 560] on input at bounding box center [532, 560] width 298 height 23
type input "*******"
click at [650, 619] on button "Submit" at bounding box center [653, 621] width 56 height 24
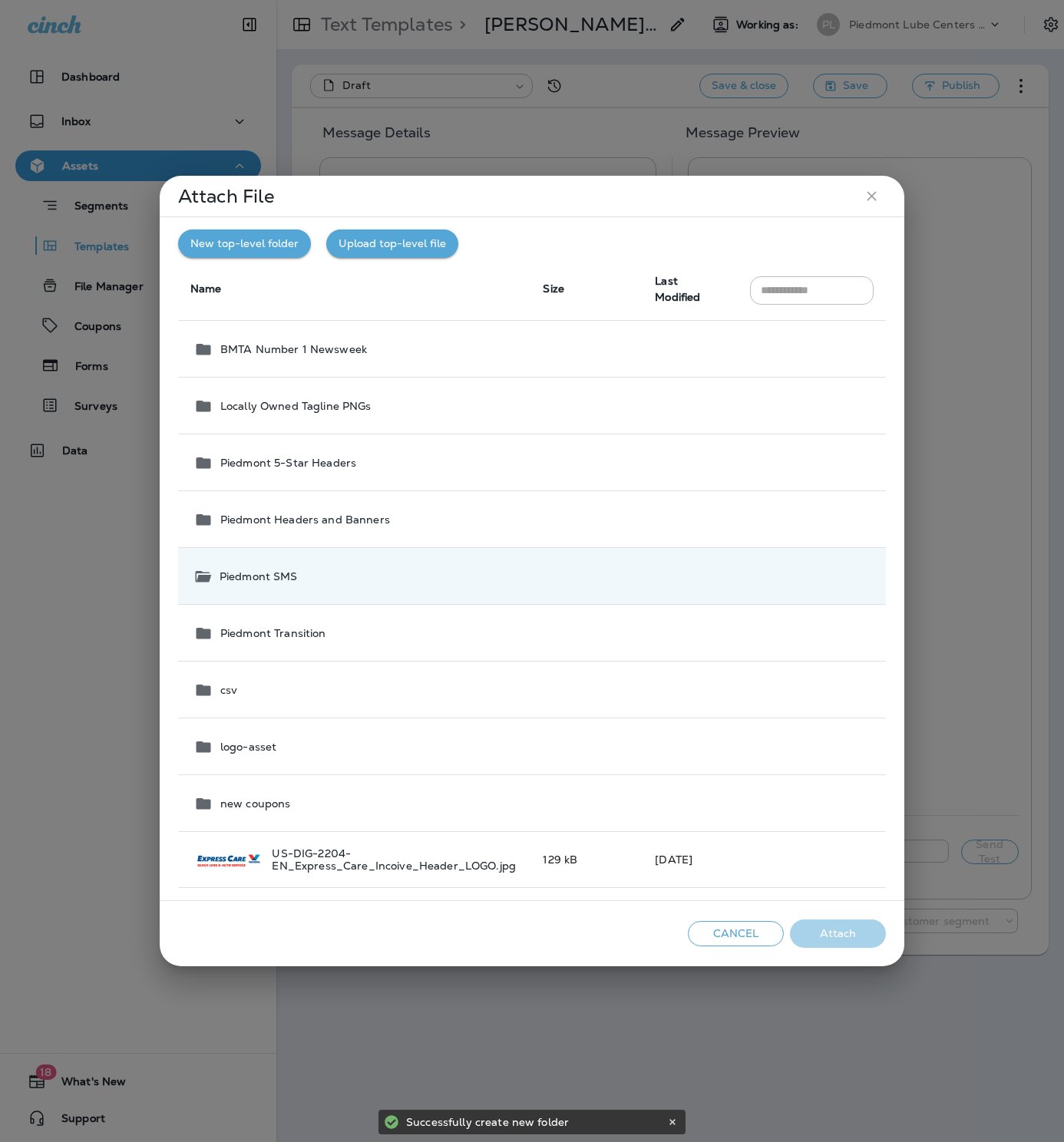
click at [417, 579] on div "Piedmont SMS" at bounding box center [357, 577] width 326 height 19
click at [311, 576] on div "Piedmont SMS" at bounding box center [357, 577] width 326 height 19
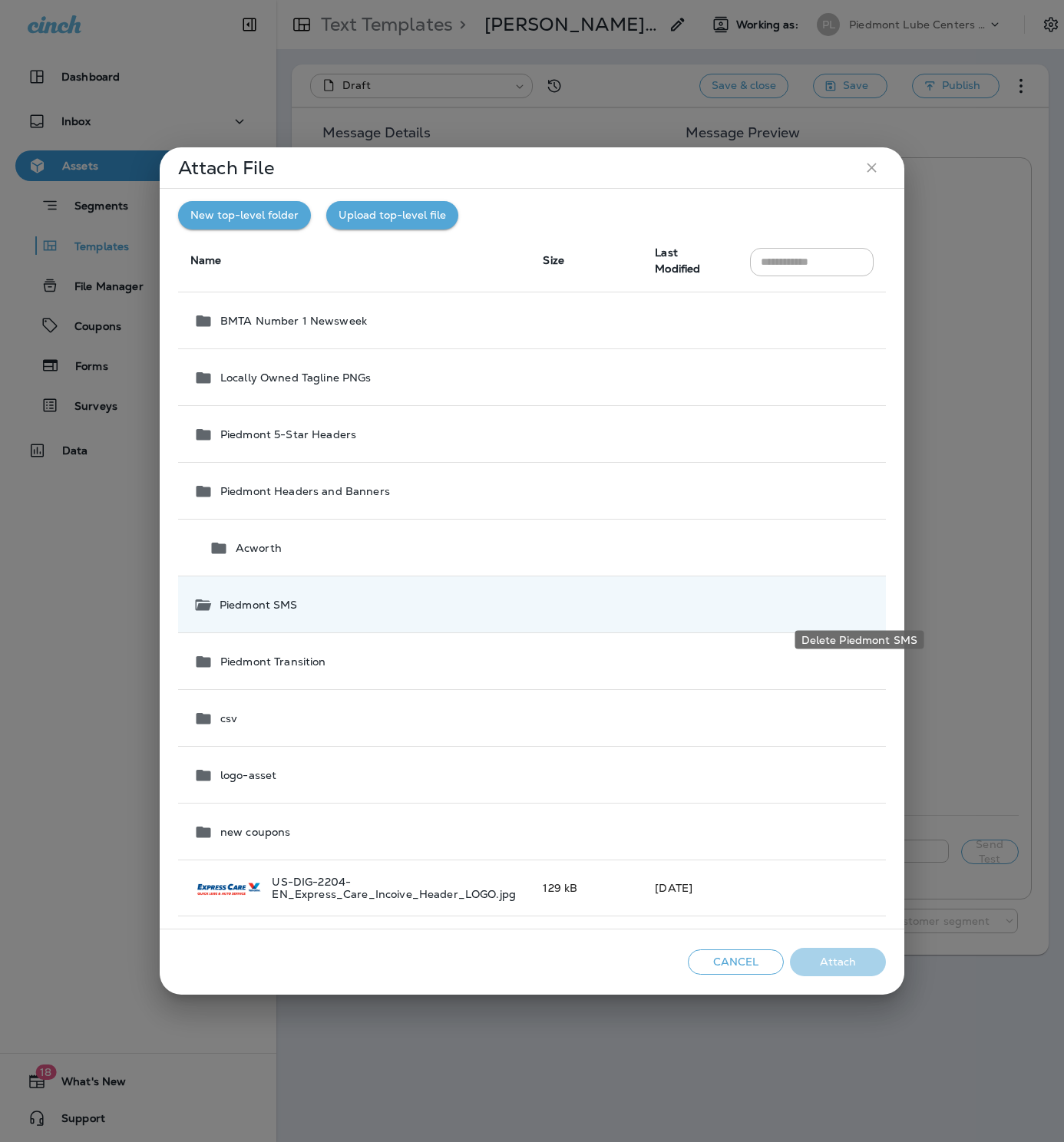
click at [857, 605] on icon "Delete Piedmont SMS" at bounding box center [858, 605] width 11 height 13
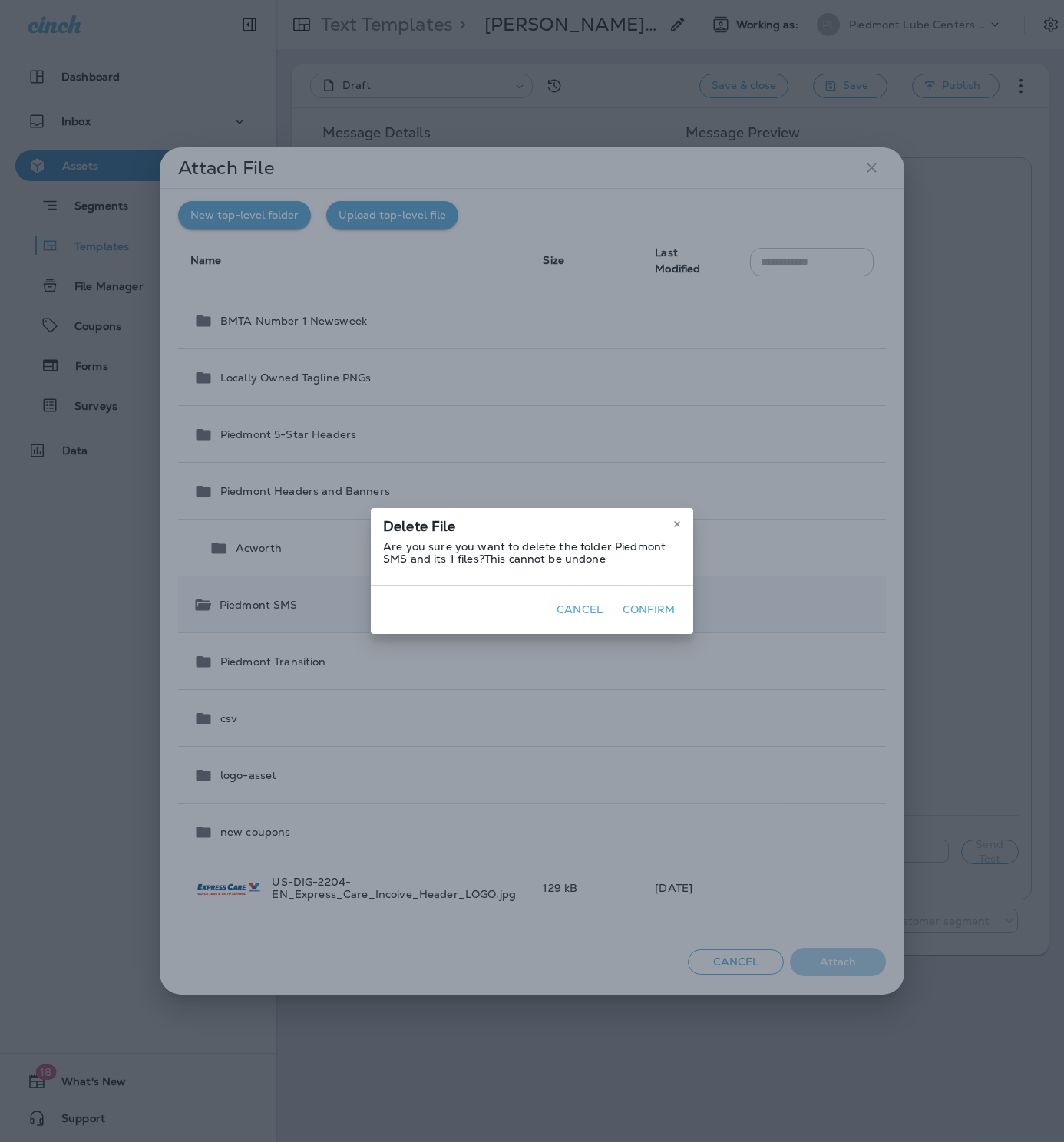
click at [648, 607] on button "Confirm" at bounding box center [648, 610] width 65 height 24
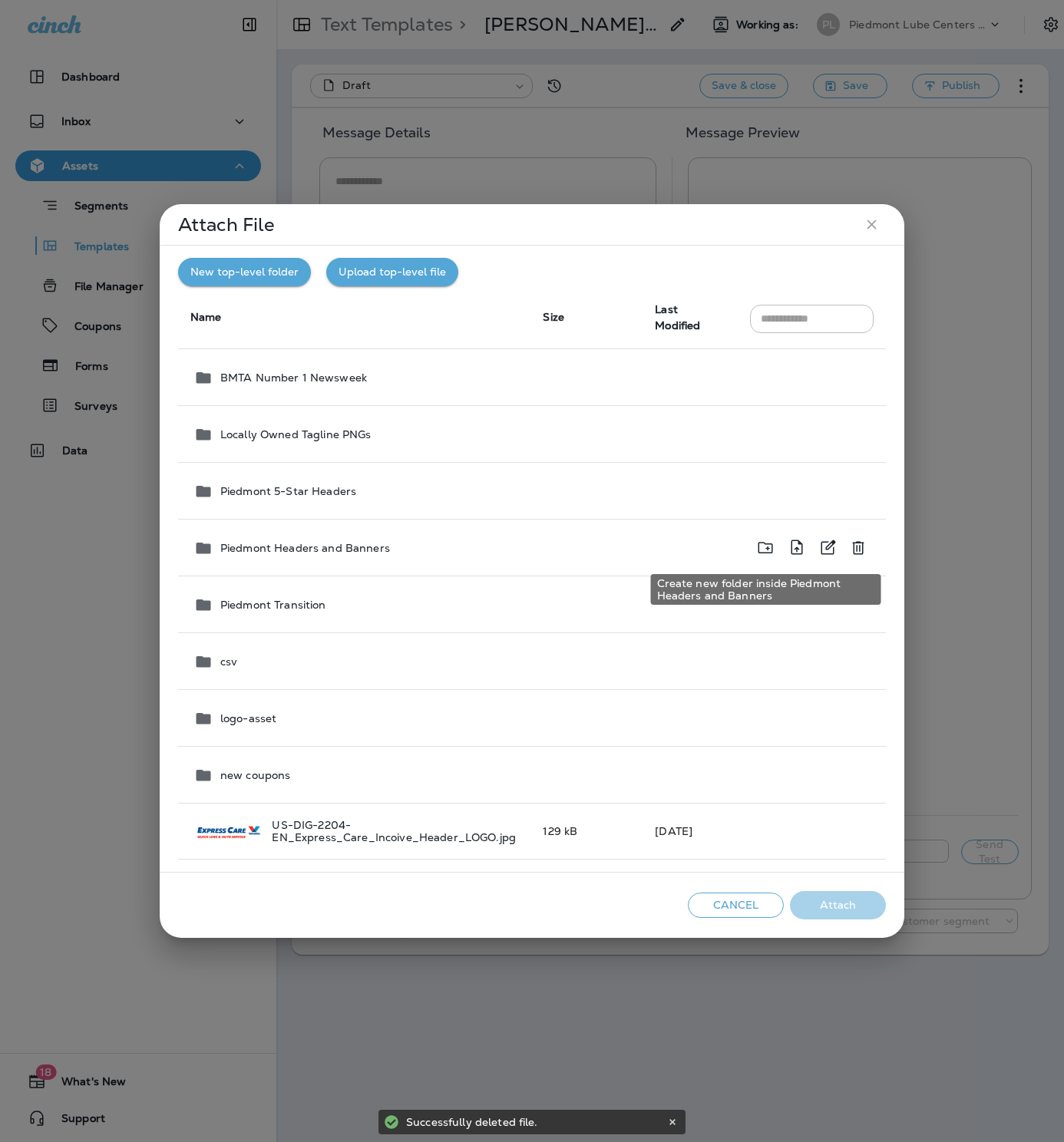
click at [770, 547] on icon "Create new folder inside Piedmont Headers and Banners" at bounding box center [766, 547] width 19 height 19
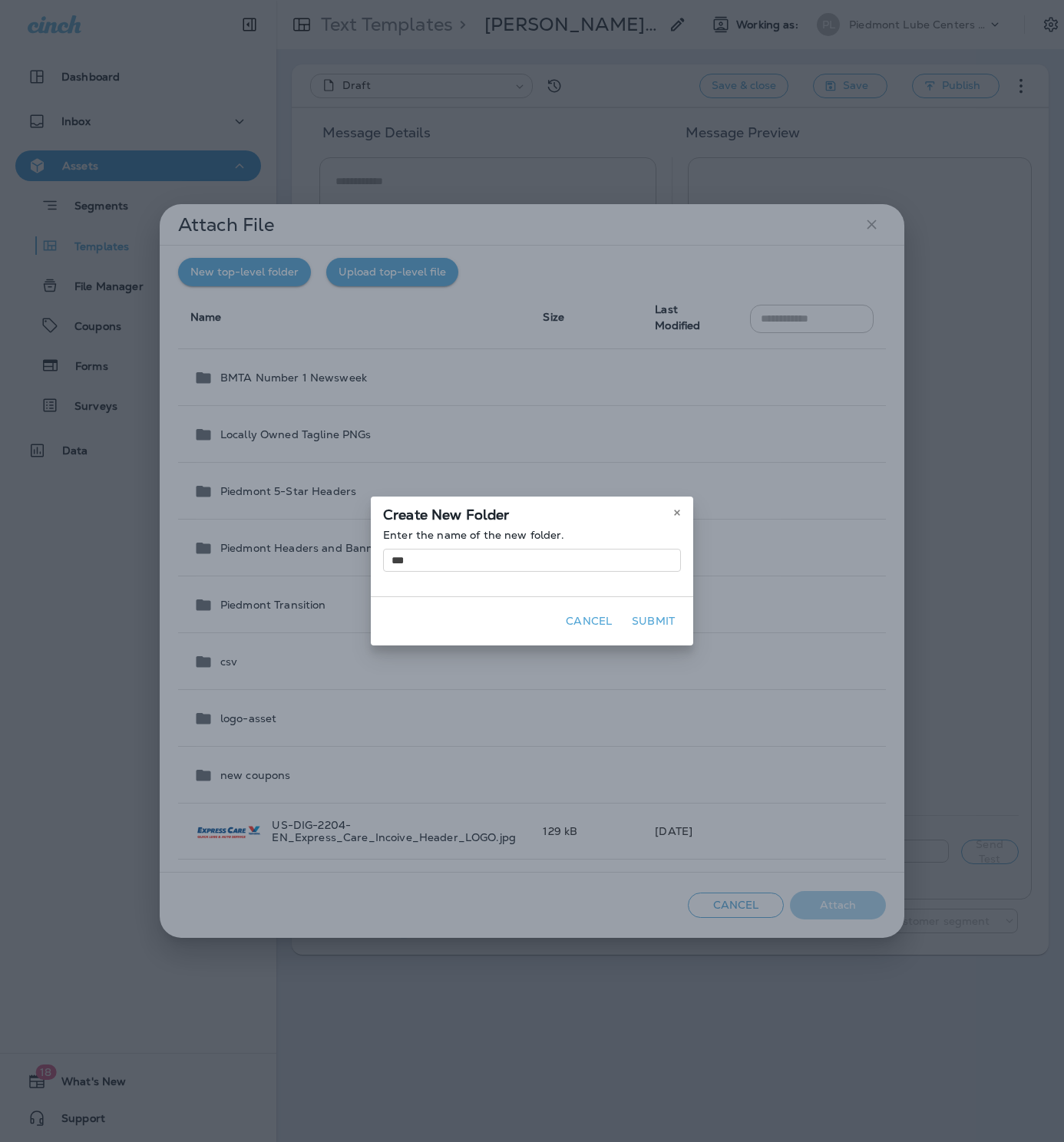
type input "***"
click at [664, 620] on button "Submit" at bounding box center [653, 621] width 56 height 24
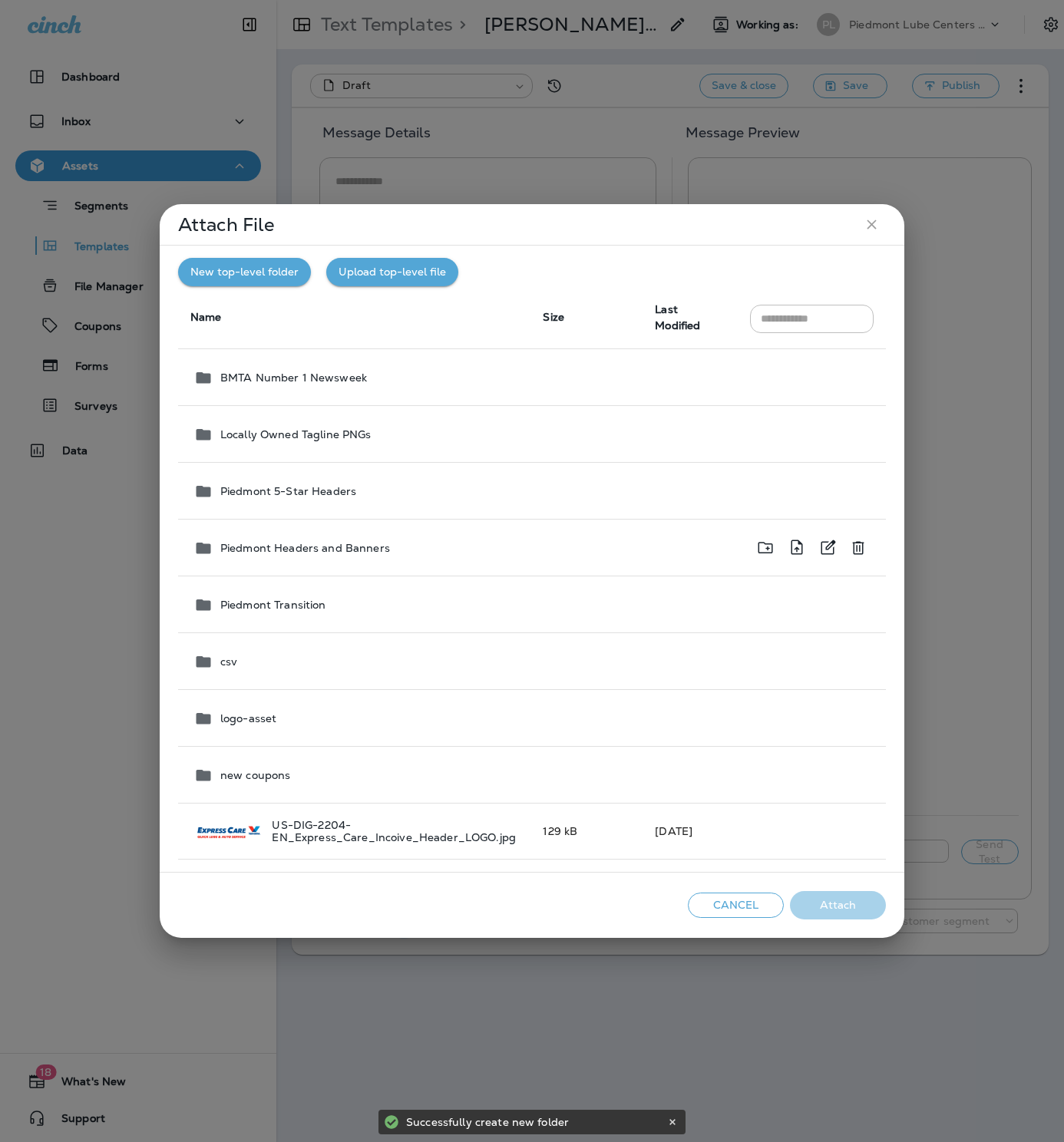
click at [348, 549] on p "Piedmont Headers and Banners" at bounding box center [305, 547] width 169 height 12
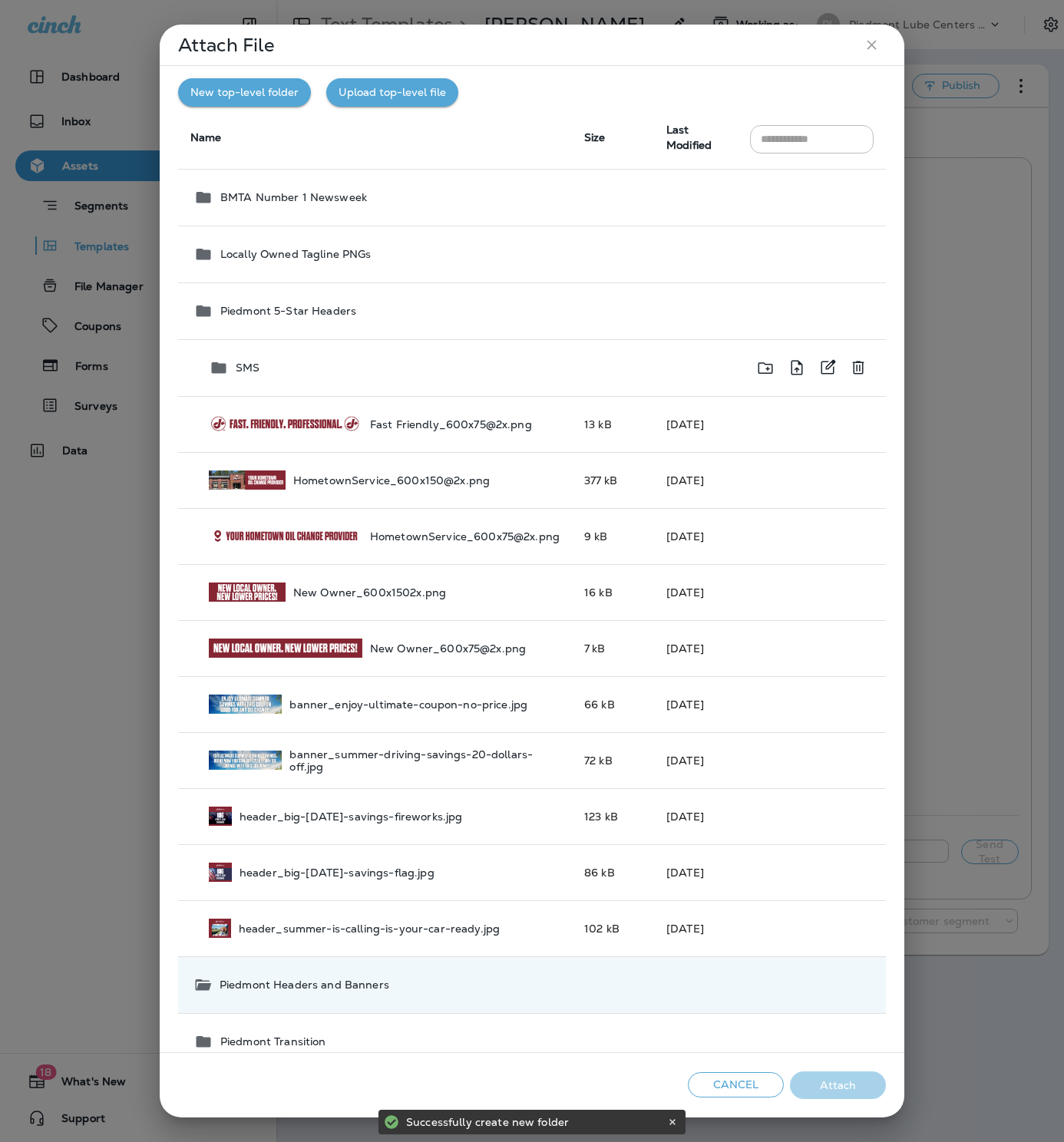
click at [254, 366] on p "SMS" at bounding box center [246, 367] width 24 height 12
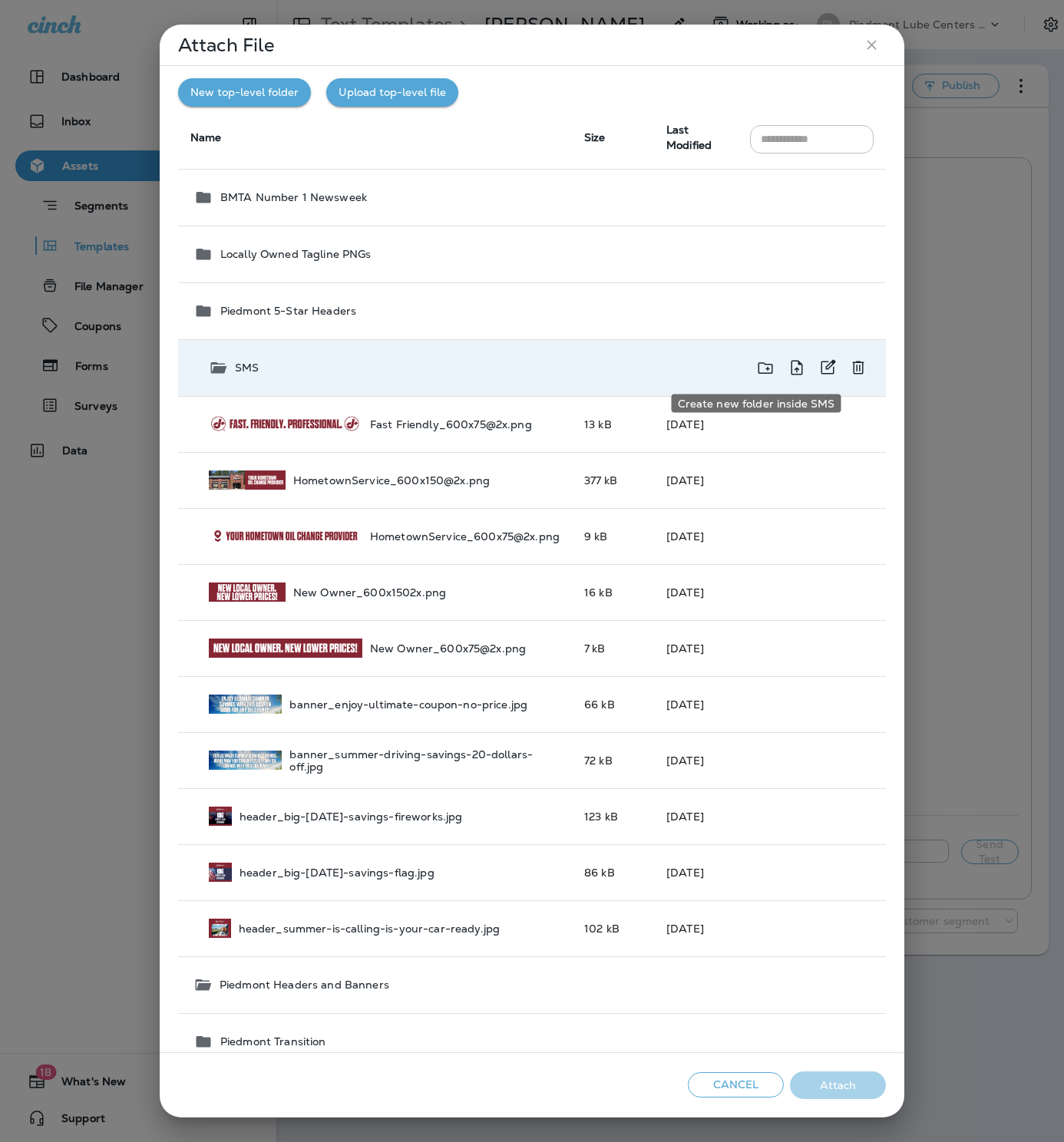
click at [756, 369] on icon "Create new folder inside SMS" at bounding box center [766, 368] width 19 height 19
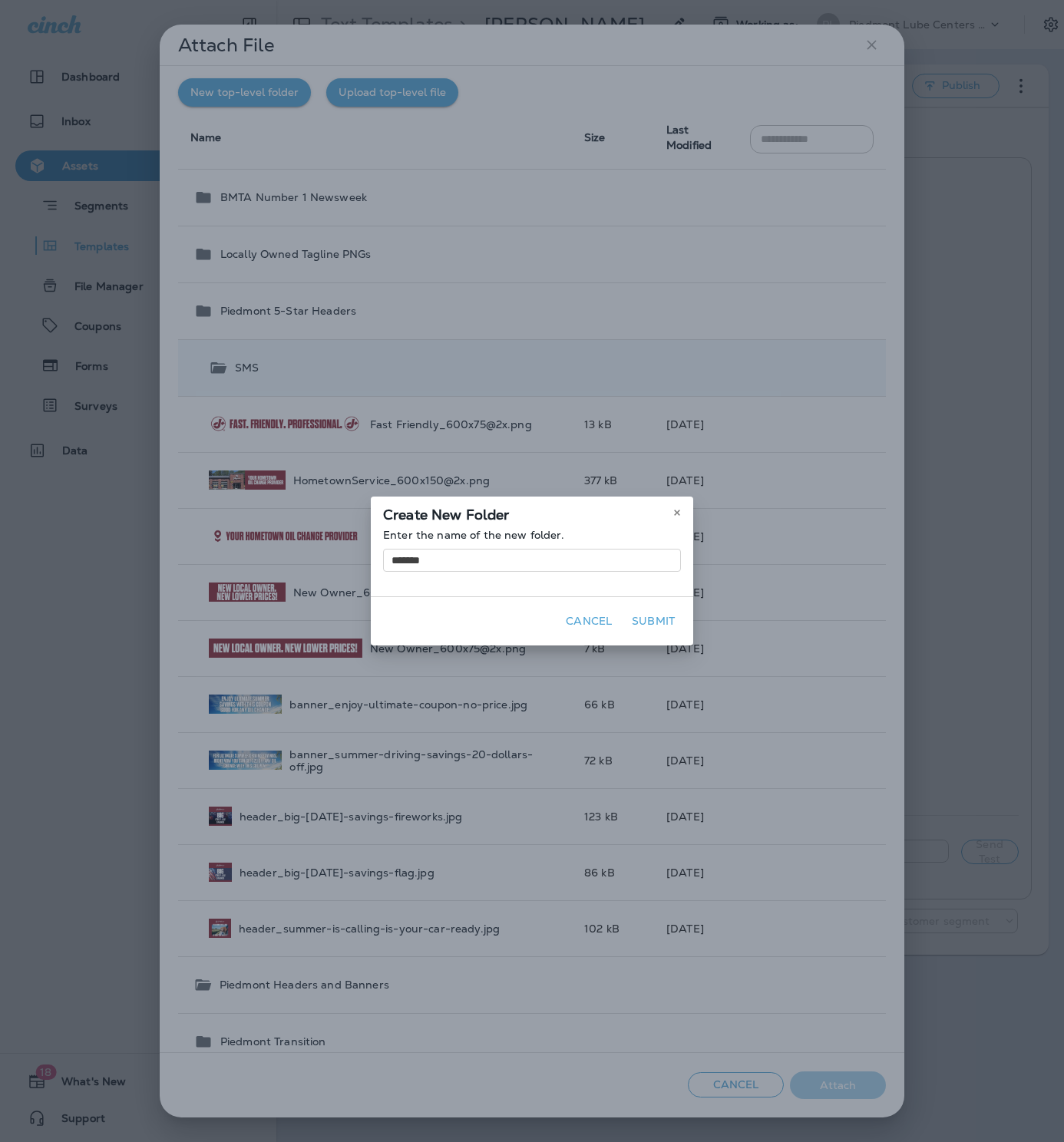
type input "*******"
click at [661, 619] on button "Submit" at bounding box center [653, 621] width 56 height 24
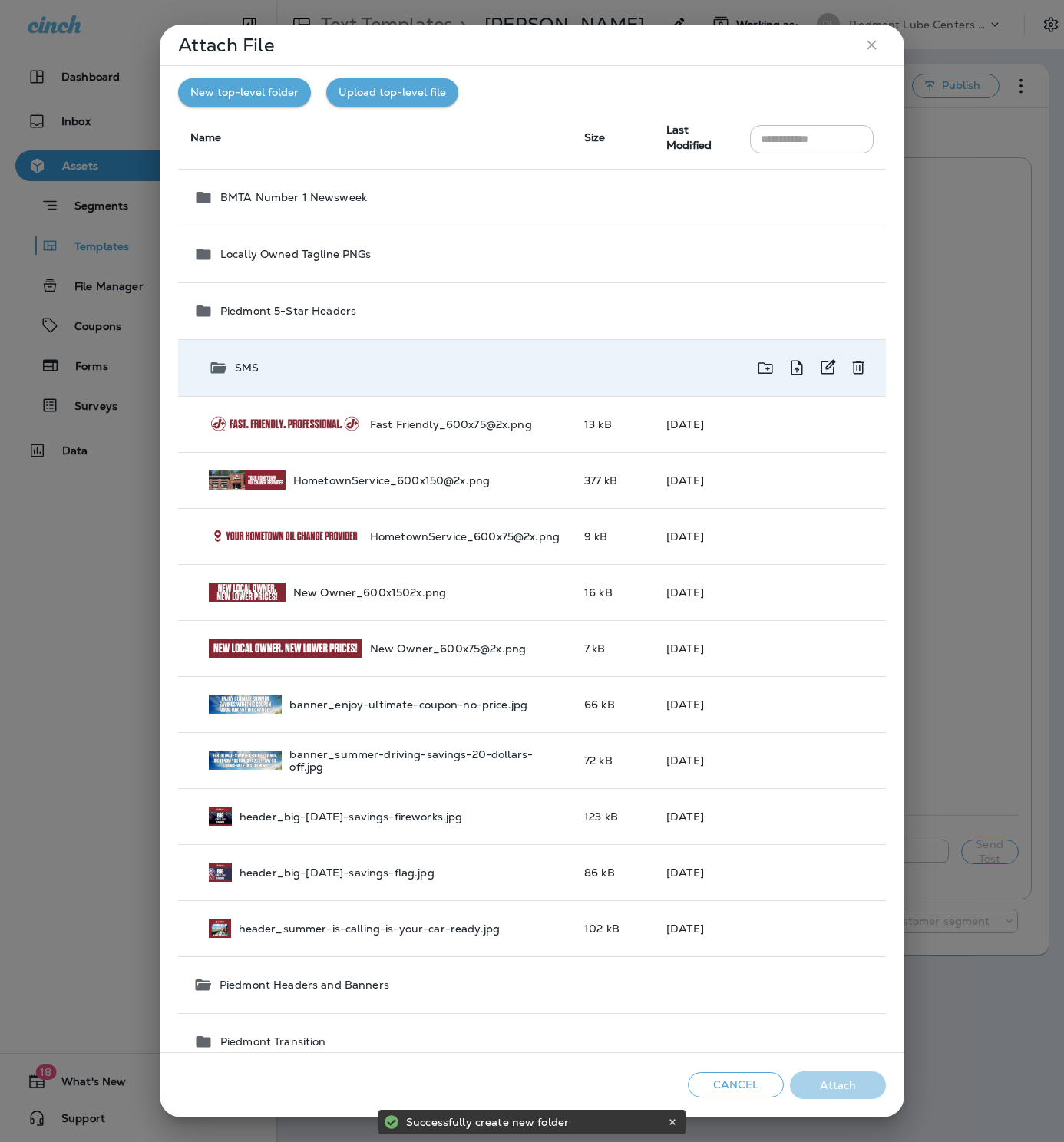
click at [219, 364] on icon at bounding box center [218, 368] width 16 height 11
click at [220, 366] on icon at bounding box center [218, 368] width 15 height 11
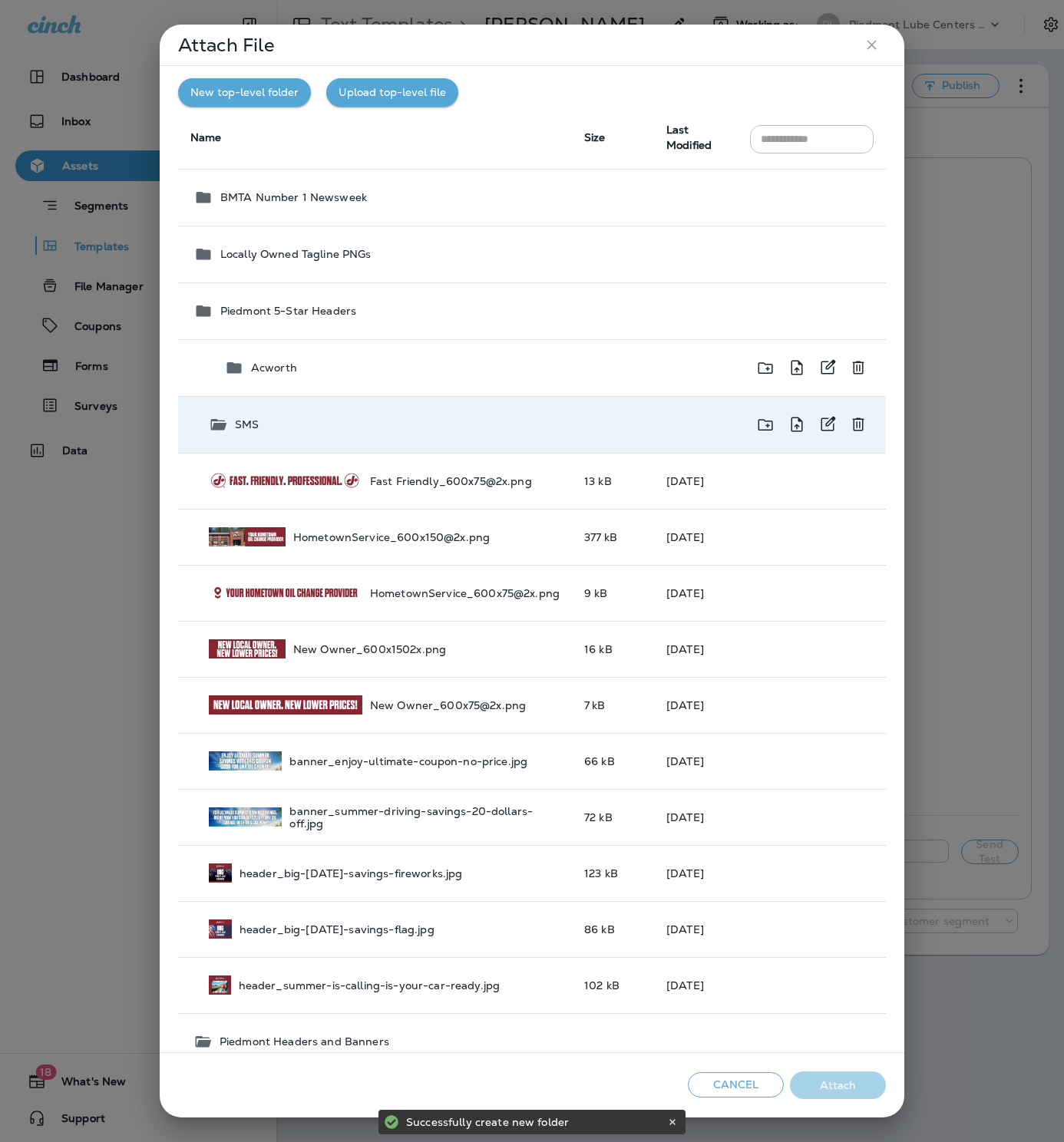
click at [277, 366] on p "Acworth" at bounding box center [274, 367] width 46 height 12
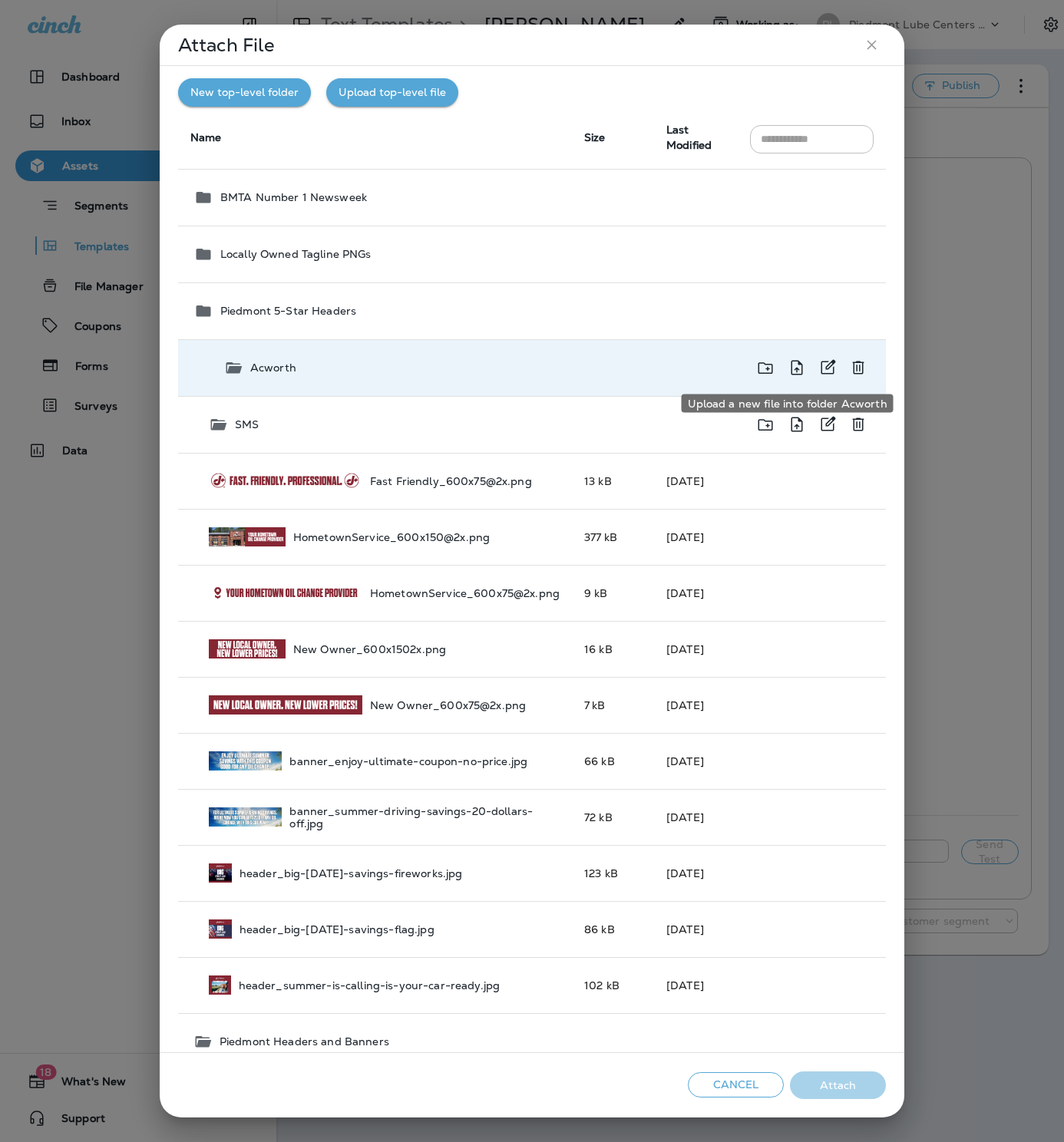
click at [791, 365] on icon "Upload a new file into folder Acworth" at bounding box center [797, 368] width 11 height 15
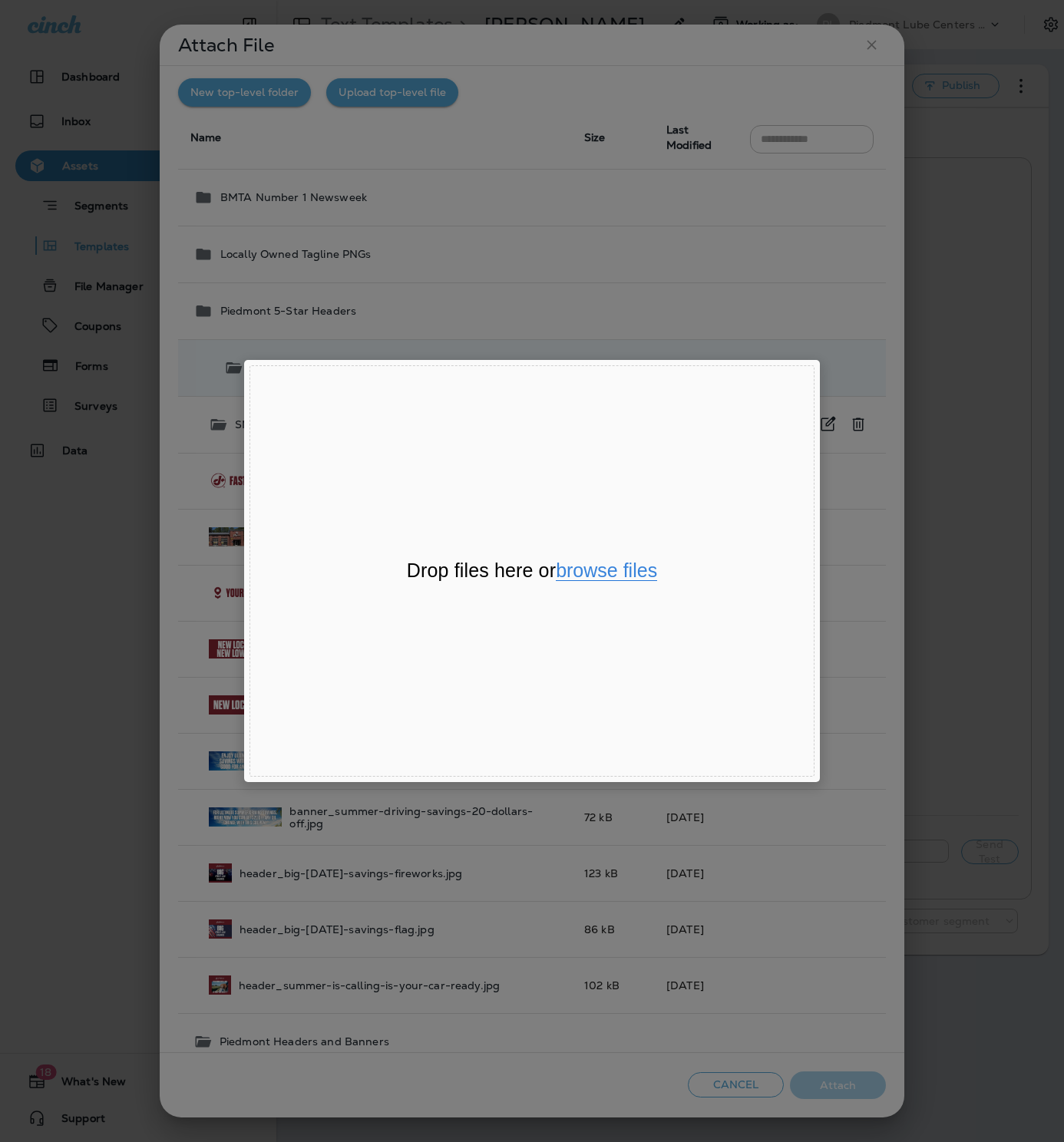
click at [611, 572] on button "browse files" at bounding box center [607, 570] width 102 height 20
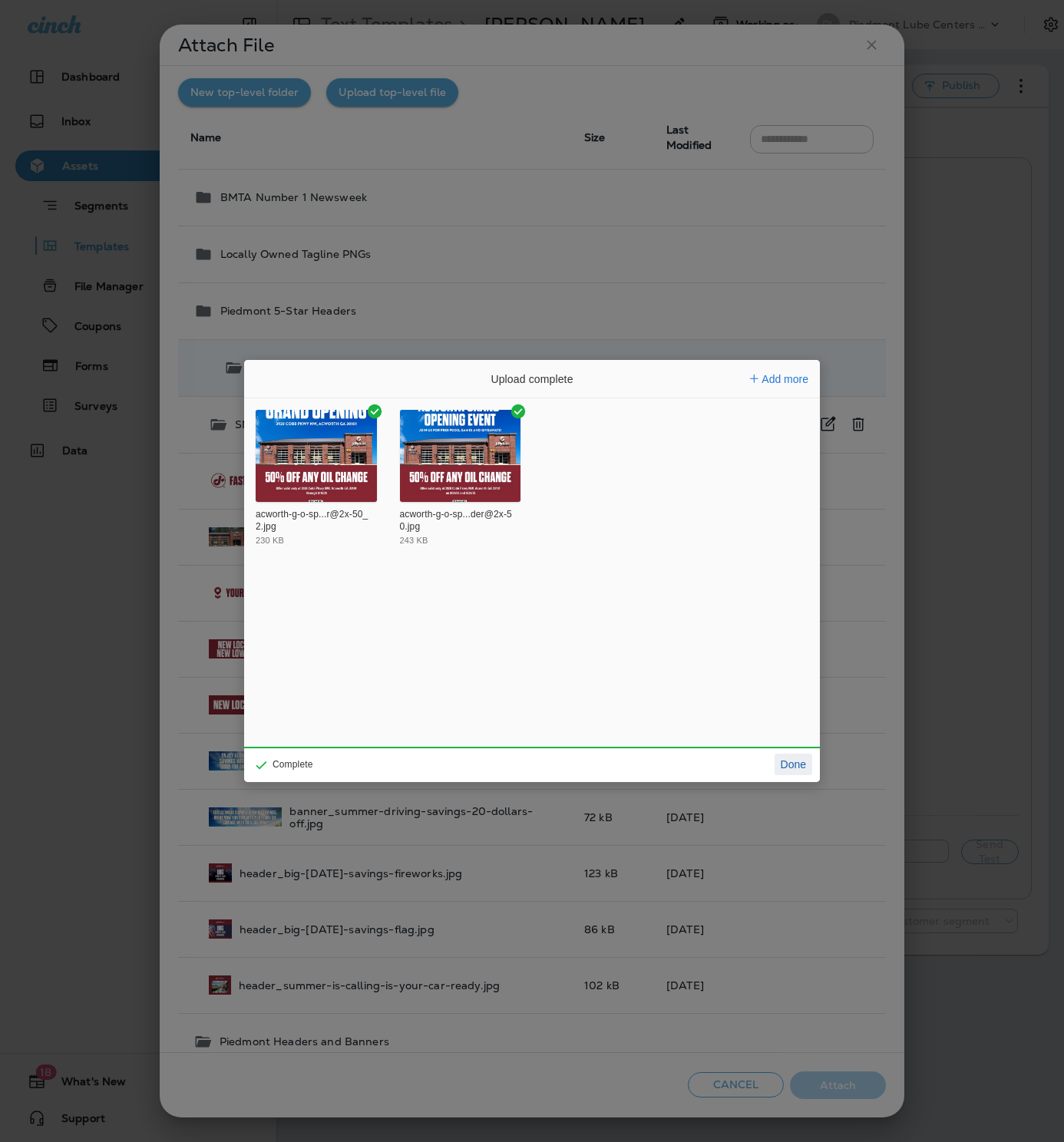
click at [788, 764] on button "Done" at bounding box center [793, 764] width 38 height 22
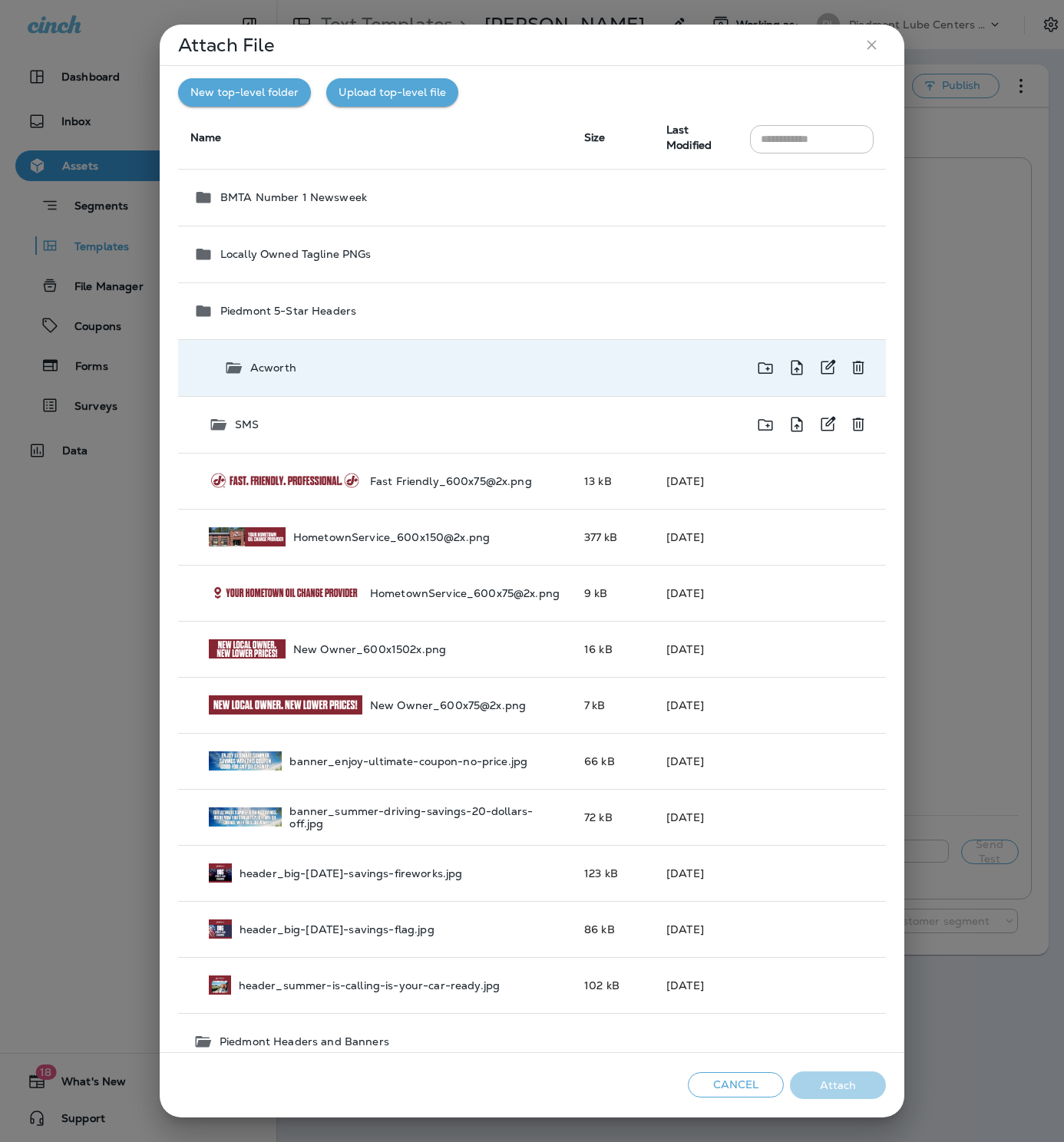
click at [268, 369] on p "Acworth" at bounding box center [273, 367] width 46 height 12
click at [268, 370] on p "Acworth" at bounding box center [274, 367] width 46 height 12
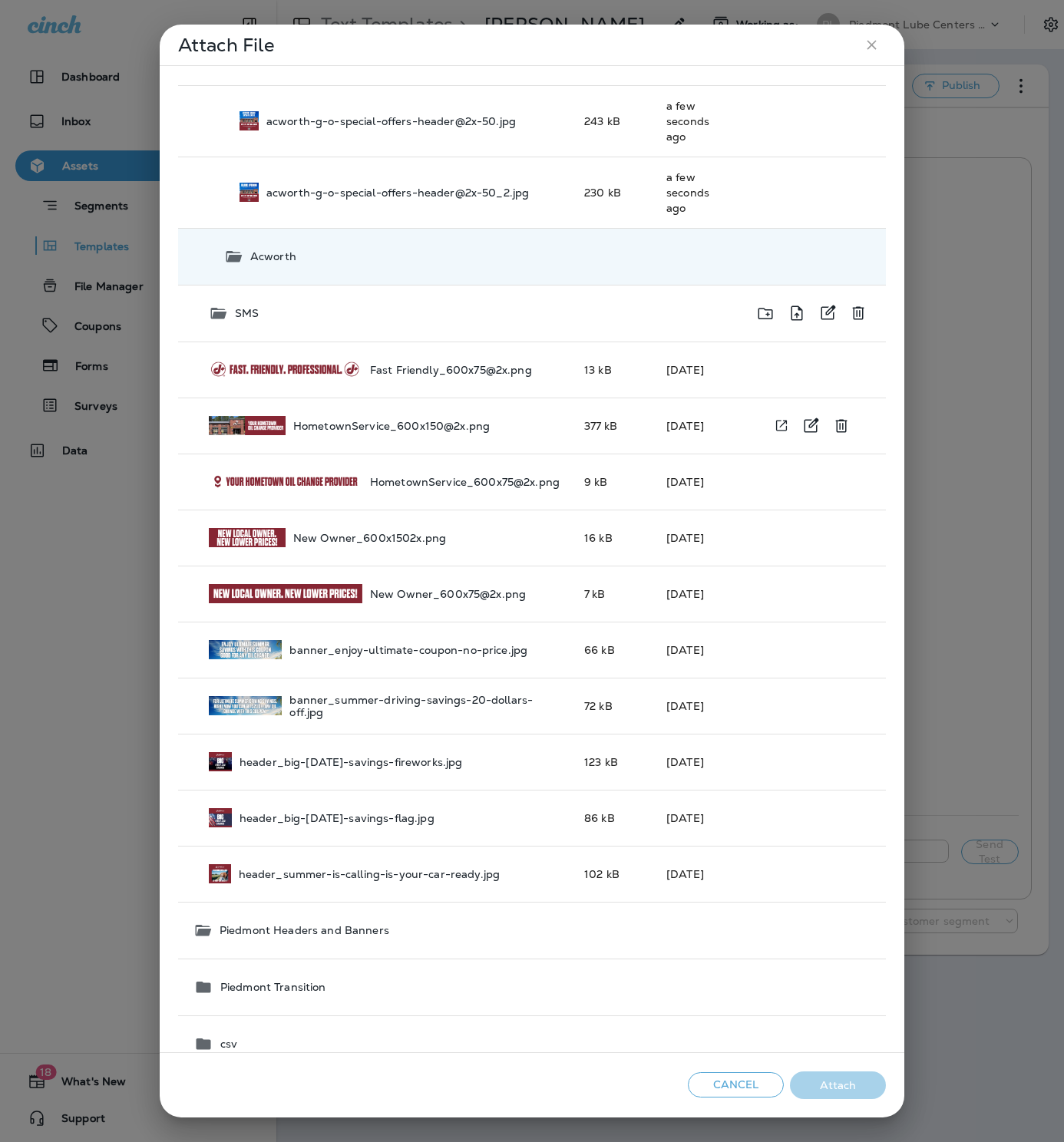
scroll to position [258, 0]
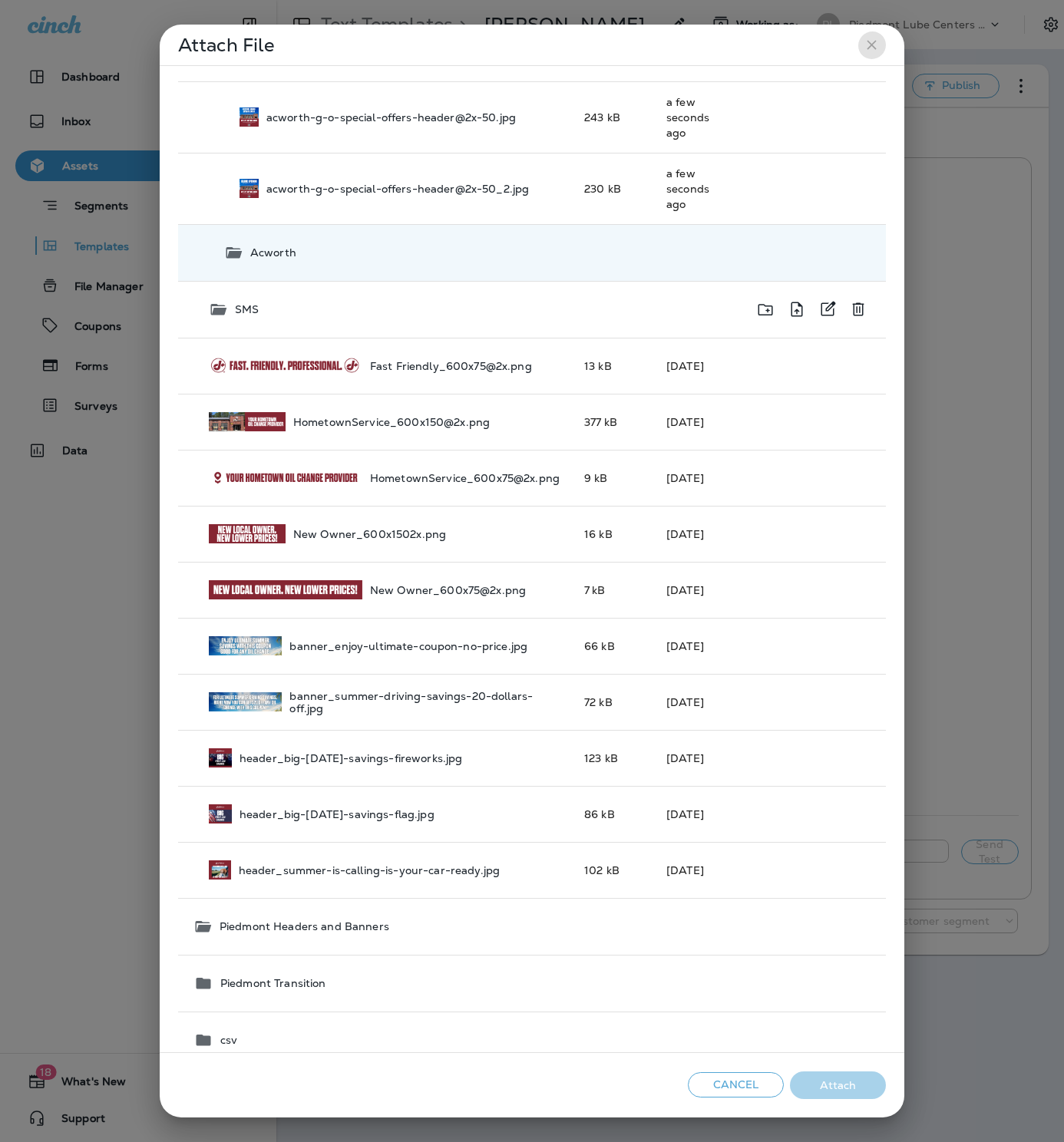
click at [874, 44] on icon "close" at bounding box center [871, 44] width 16 height 16
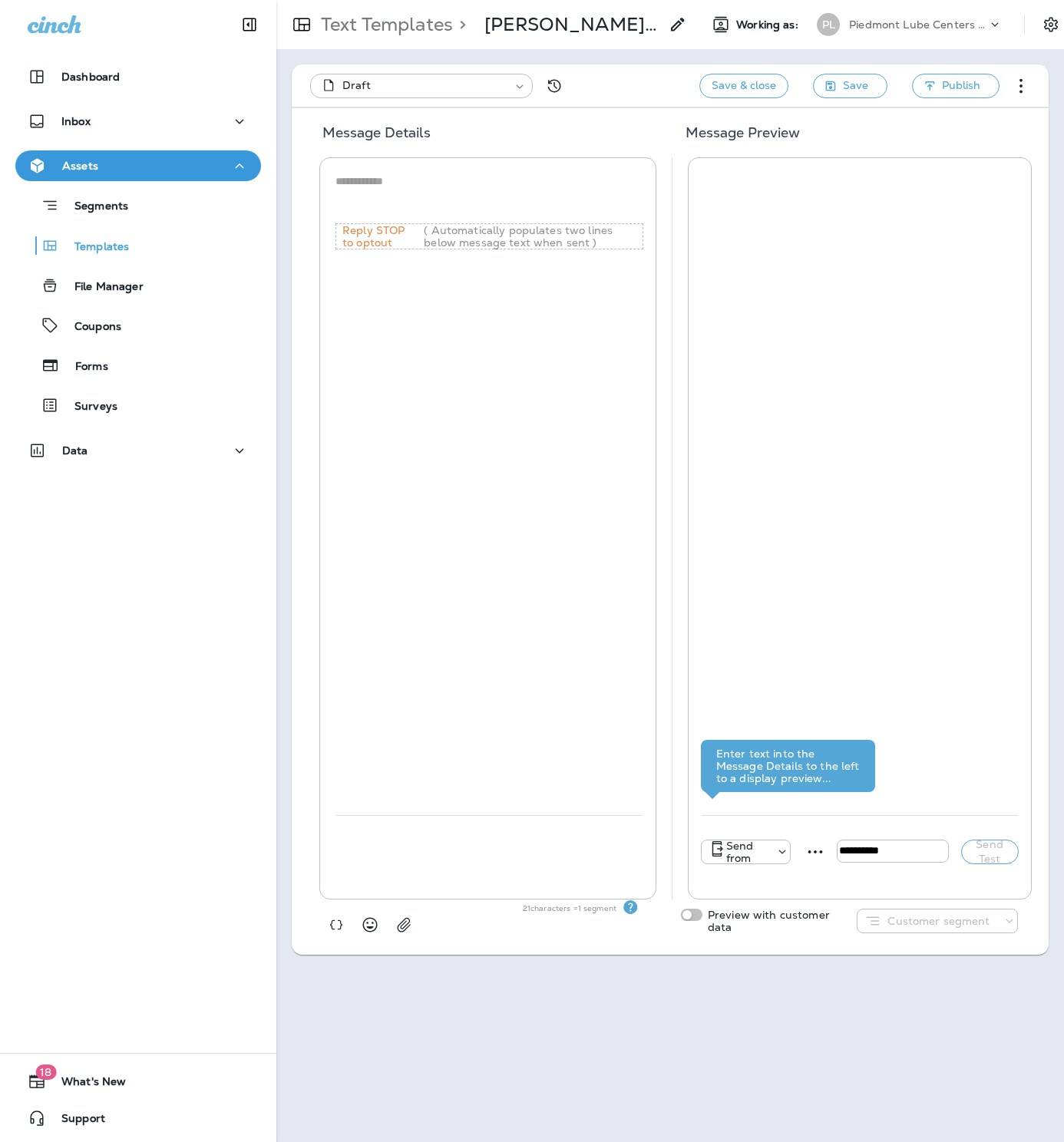
click at [907, 295] on div "Enter text into the Message Details to the left to a display preview..." at bounding box center [860, 492] width 318 height 644
click at [402, 928] on icon "button" at bounding box center [404, 925] width 15 height 15
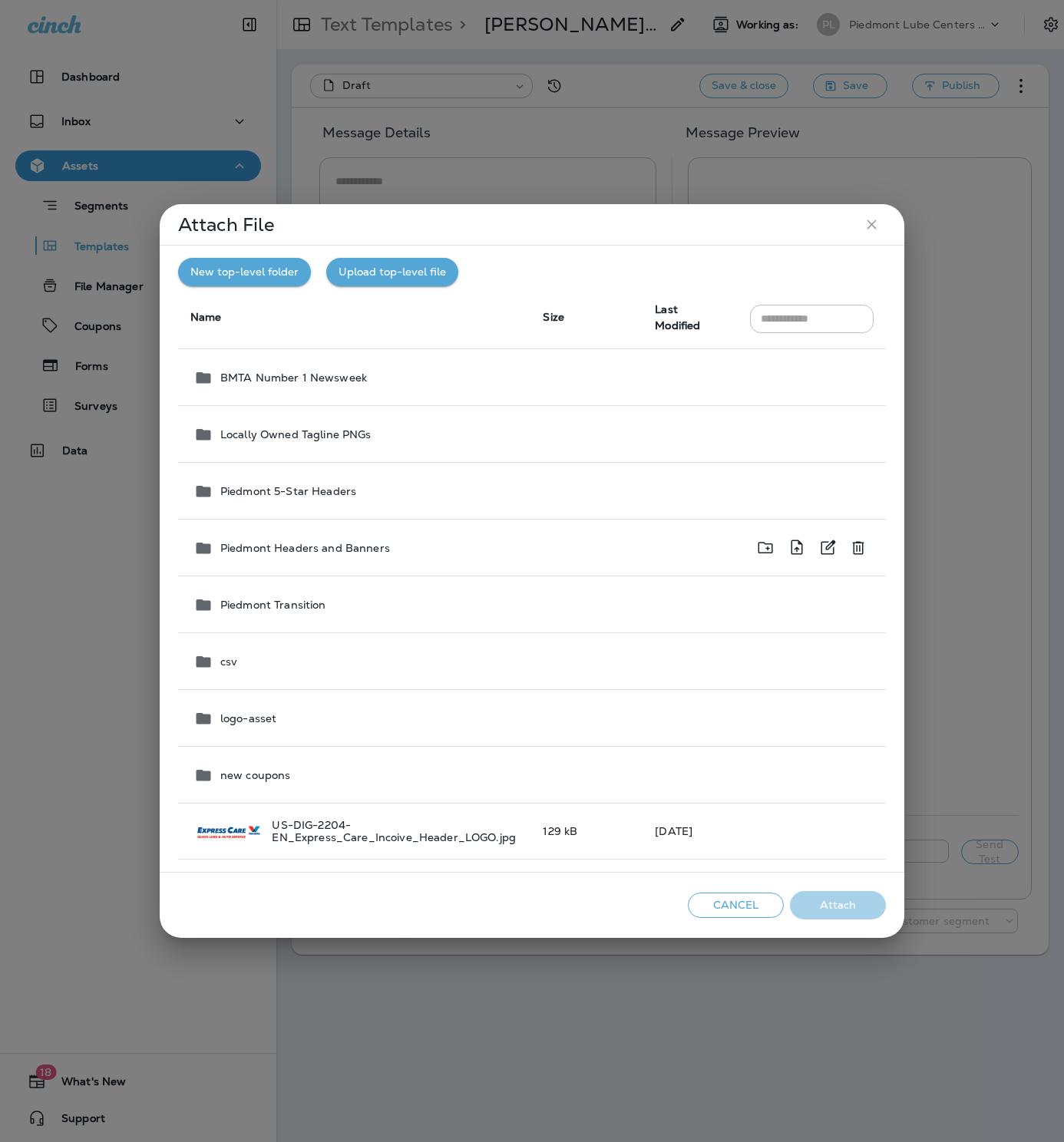
click at [325, 547] on p "Piedmont Headers and Banners" at bounding box center [305, 547] width 169 height 12
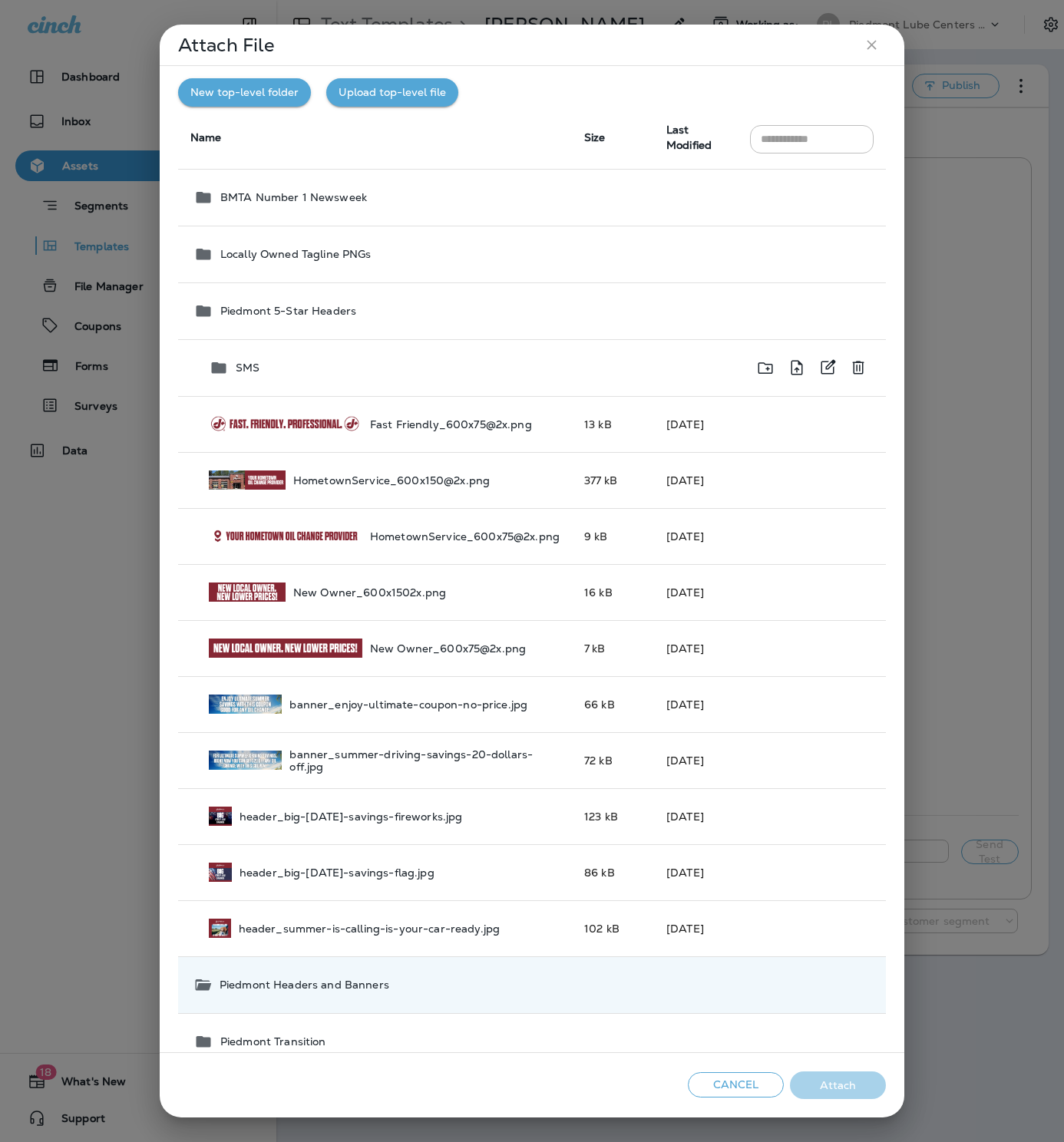
click at [252, 369] on p "SMS" at bounding box center [246, 367] width 24 height 12
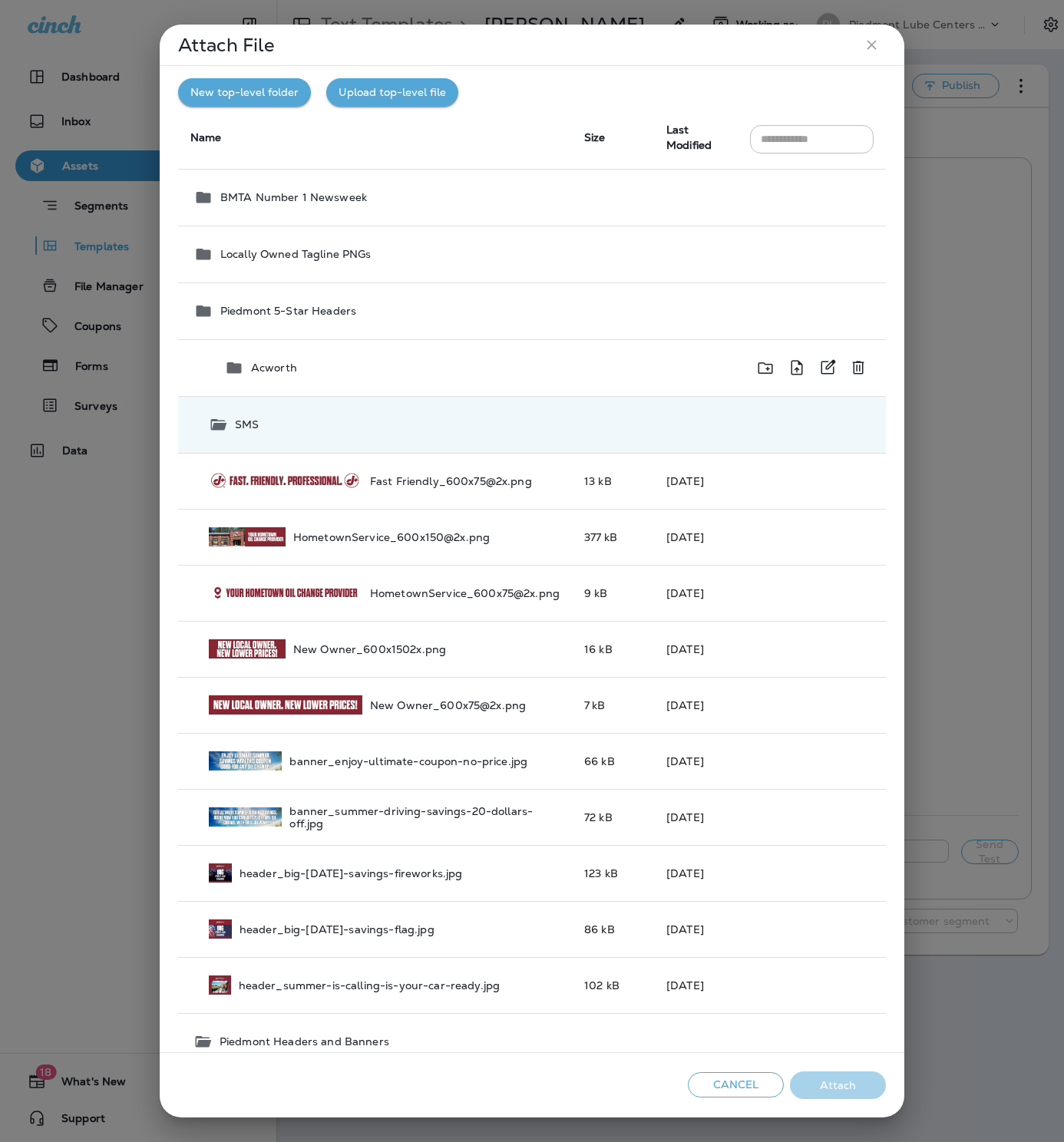
click at [286, 365] on p "Acworth" at bounding box center [274, 367] width 46 height 12
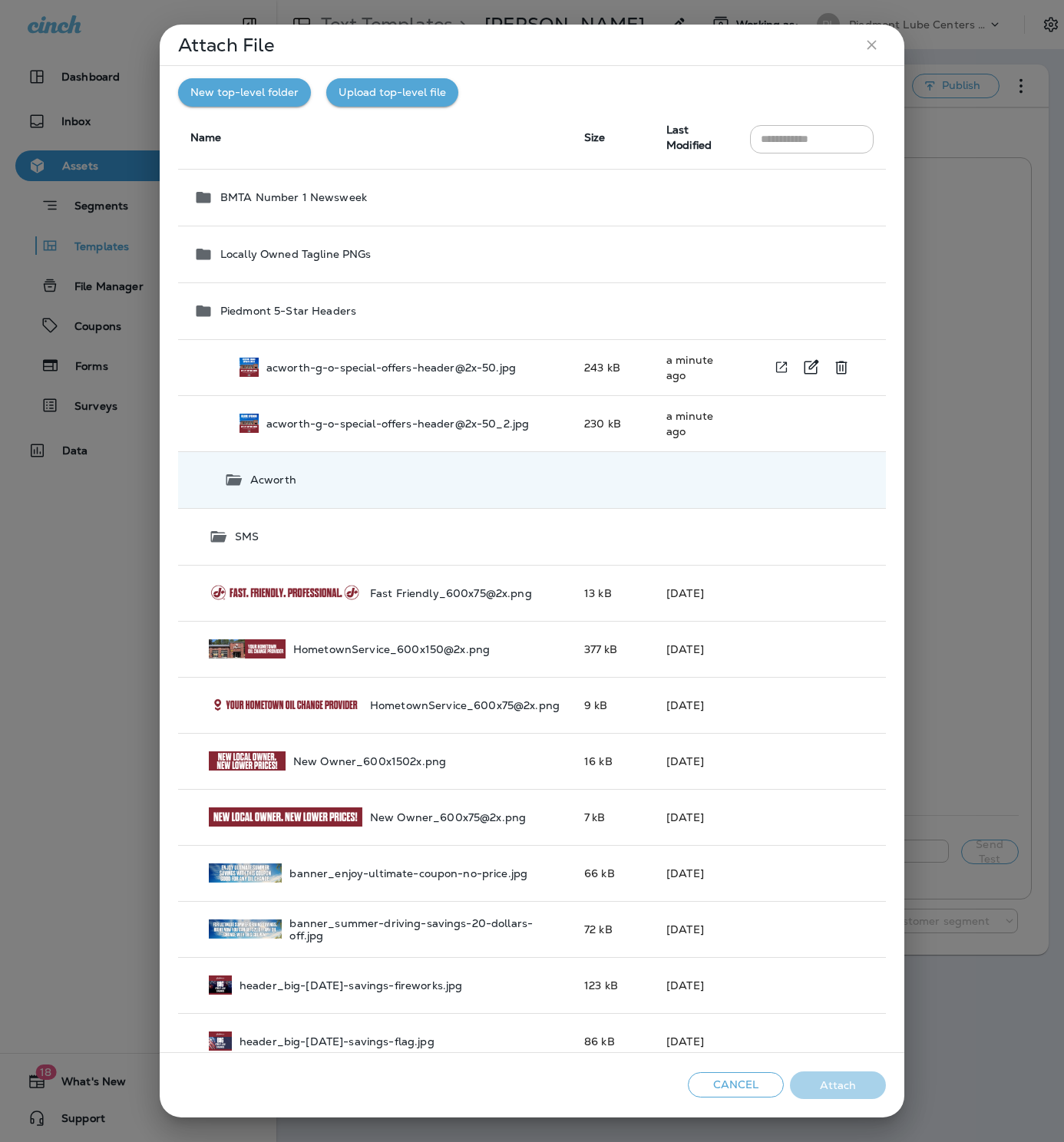
click at [310, 365] on p "acworth-g-o-special-offers-header@2x-50.jpg" at bounding box center [390, 367] width 249 height 12
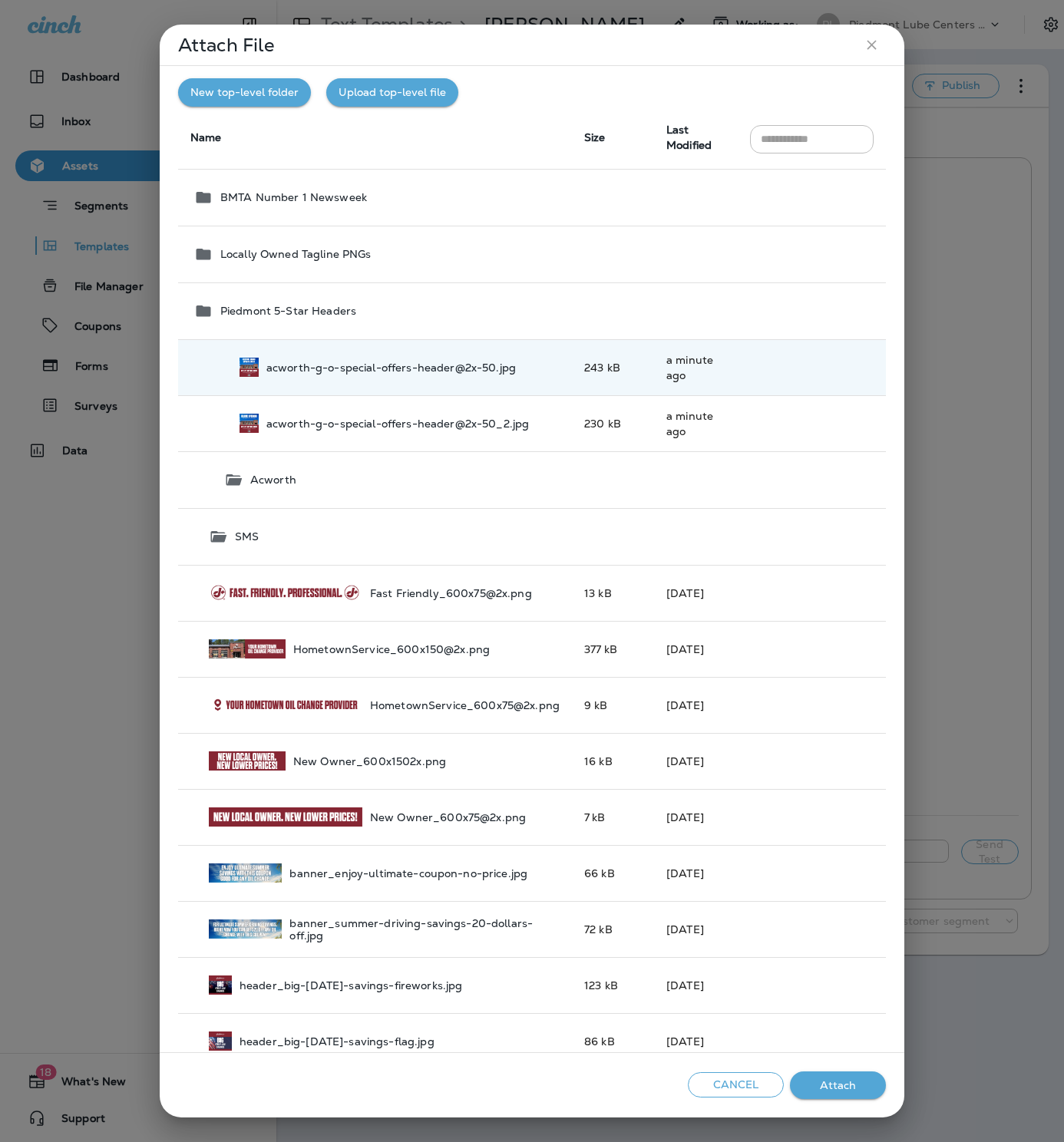
drag, startPoint x: 846, startPoint y: 1087, endPoint x: 834, endPoint y: 1071, distance: 20.0
click at [846, 1087] on button "Attach" at bounding box center [837, 1086] width 96 height 28
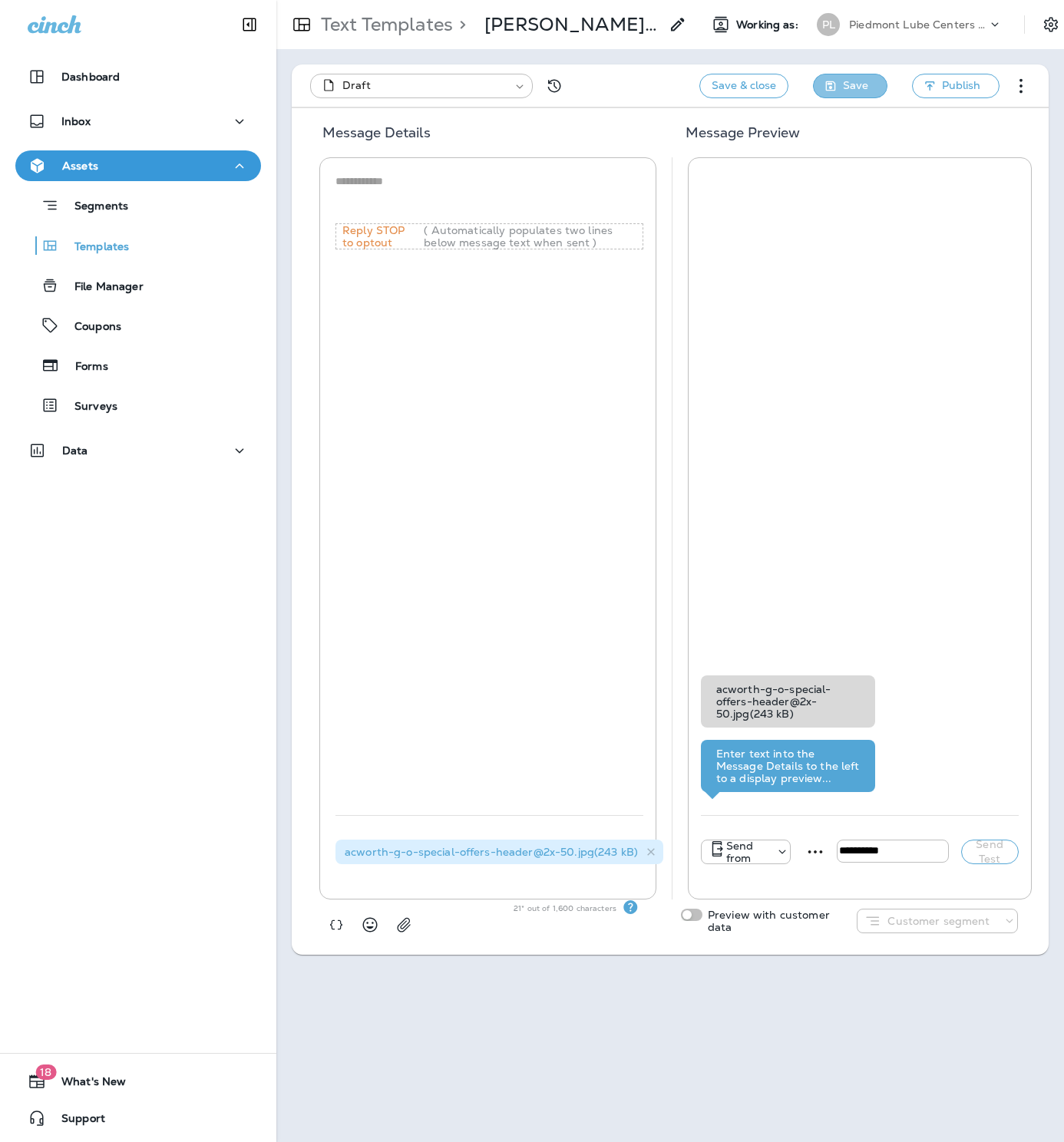
click at [866, 93] on span "Save" at bounding box center [855, 86] width 25 height 19
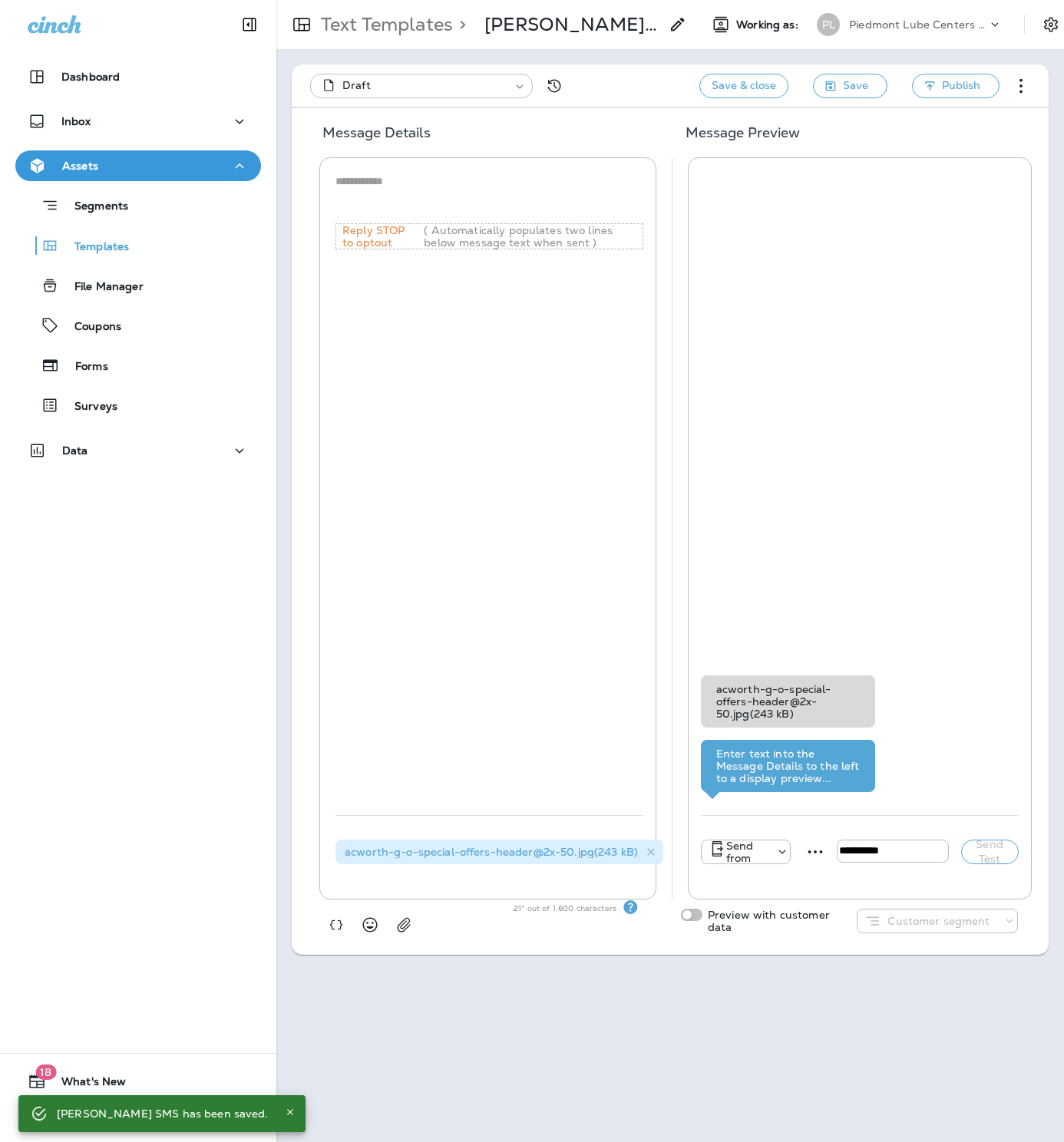
type input "**********"
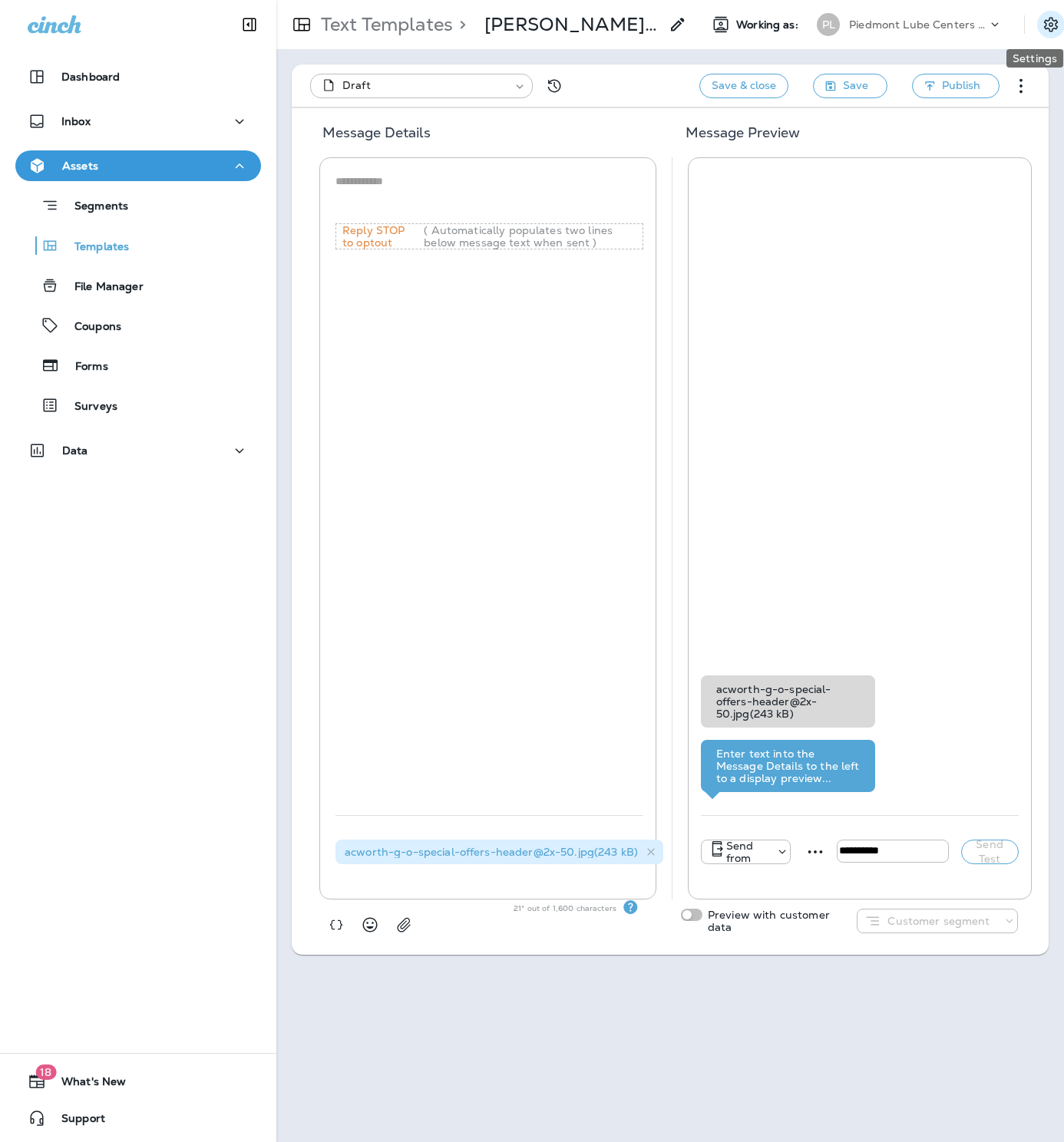
click at [1041, 23] on icon "Settings" at bounding box center [1051, 24] width 19 height 19
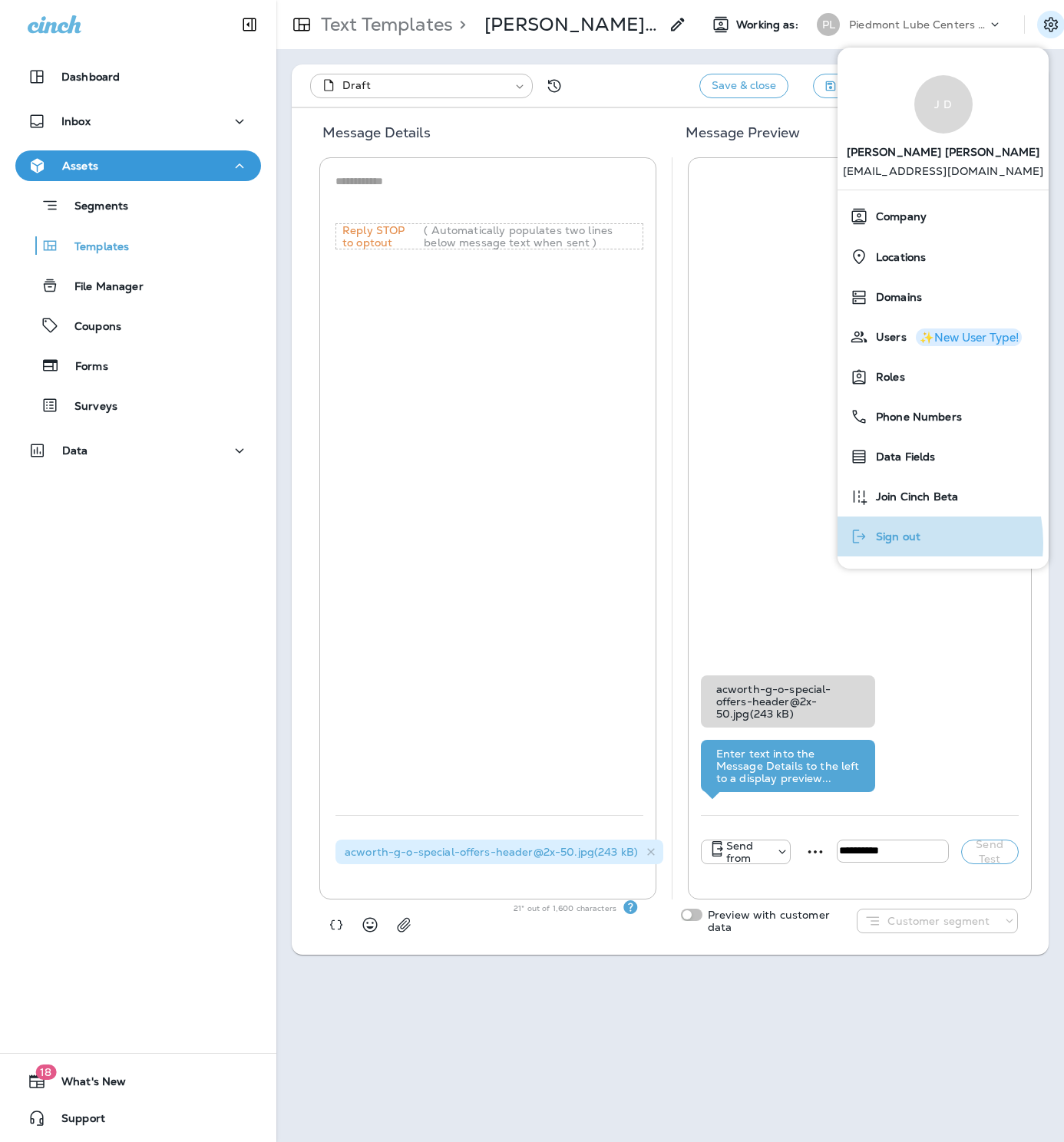
click at [894, 543] on span "Sign out" at bounding box center [894, 537] width 52 height 13
